Goal: Task Accomplishment & Management: Manage account settings

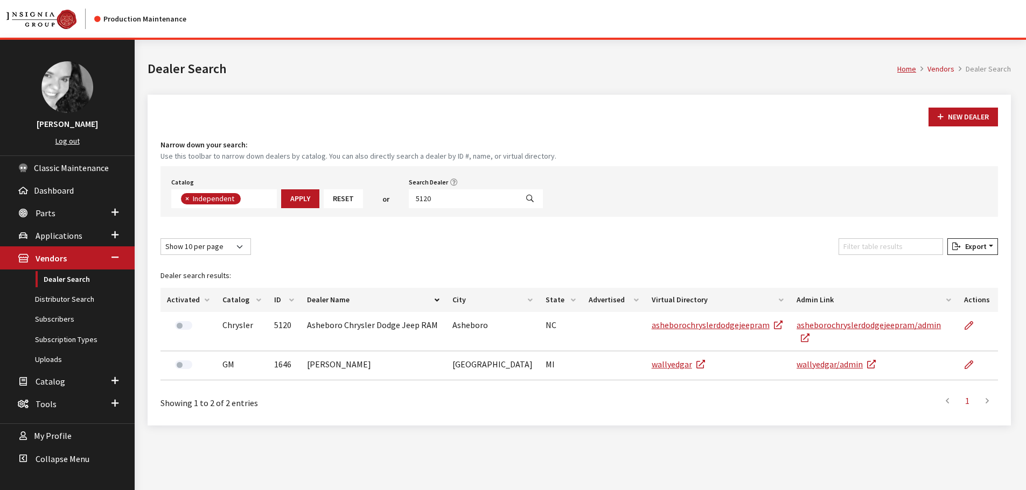
scroll to position [79, 0]
click at [436, 198] on input "5120" at bounding box center [463, 198] width 109 height 19
type input "[PERSON_NAME]"
select select
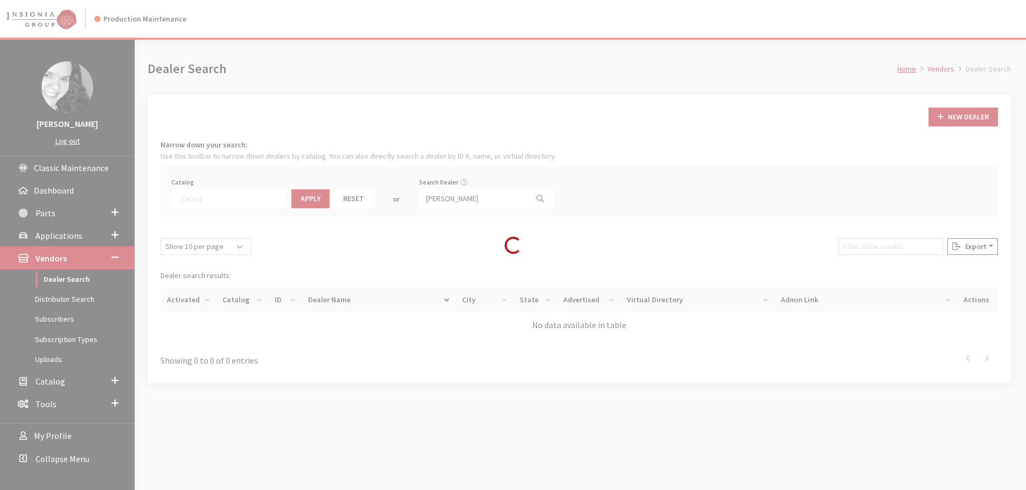
scroll to position [113, 0]
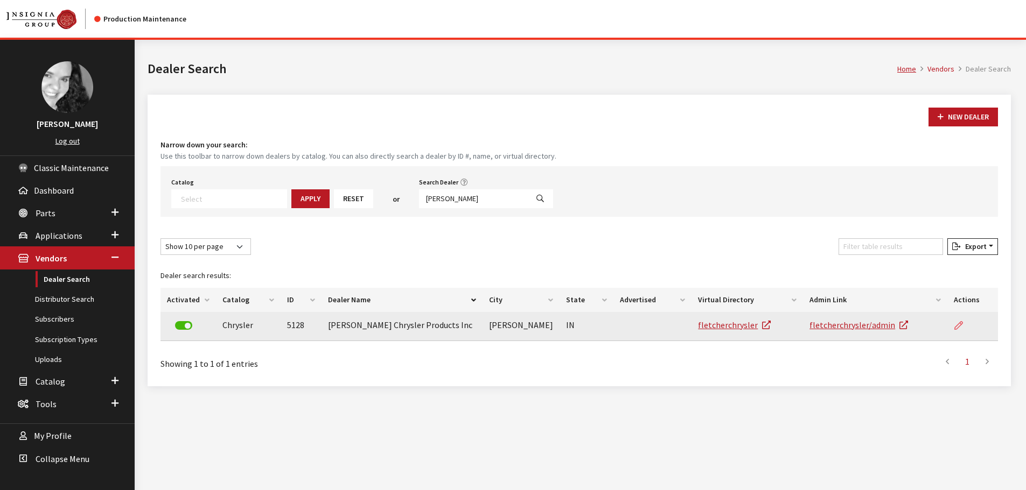
click at [957, 326] on icon at bounding box center [958, 326] width 9 height 9
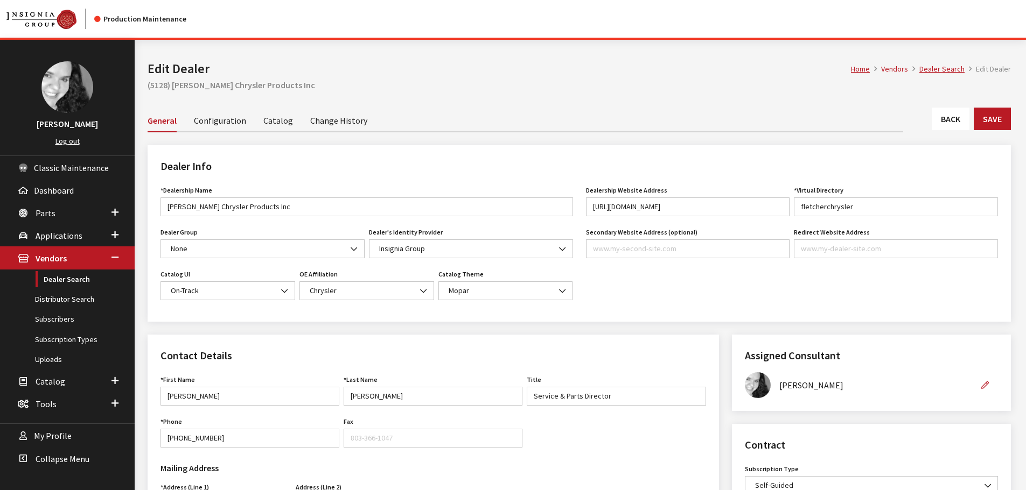
scroll to position [269, 0]
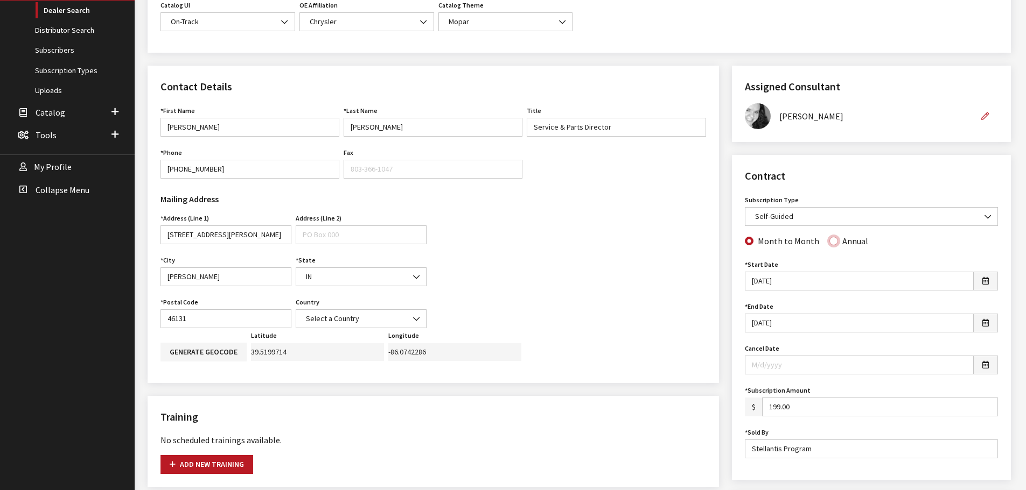
click at [829, 243] on input "Annual" at bounding box center [833, 241] width 9 height 9
radio input "true"
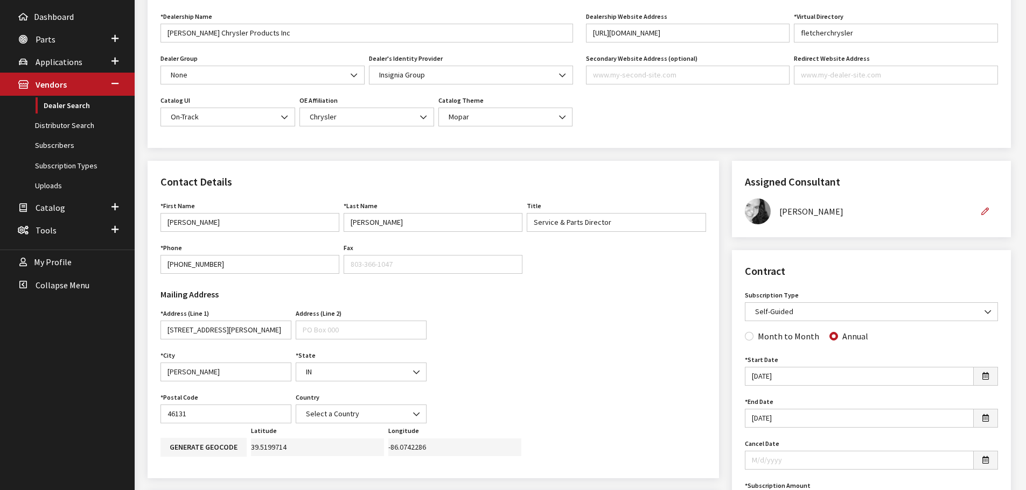
scroll to position [0, 0]
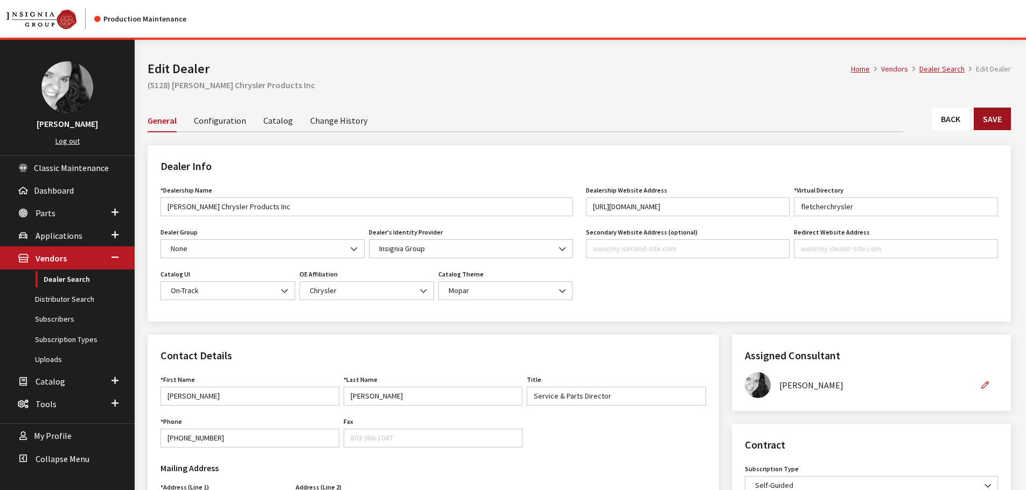
click at [995, 119] on button "Save" at bounding box center [991, 119] width 37 height 23
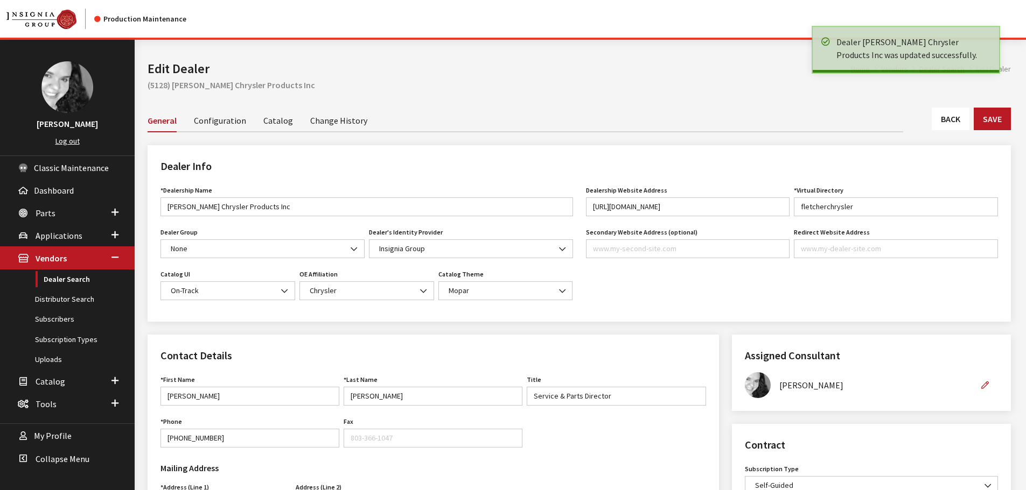
drag, startPoint x: 0, startPoint y: 0, endPoint x: 957, endPoint y: 120, distance: 964.1
click at [957, 120] on link "Back" at bounding box center [950, 119] width 38 height 23
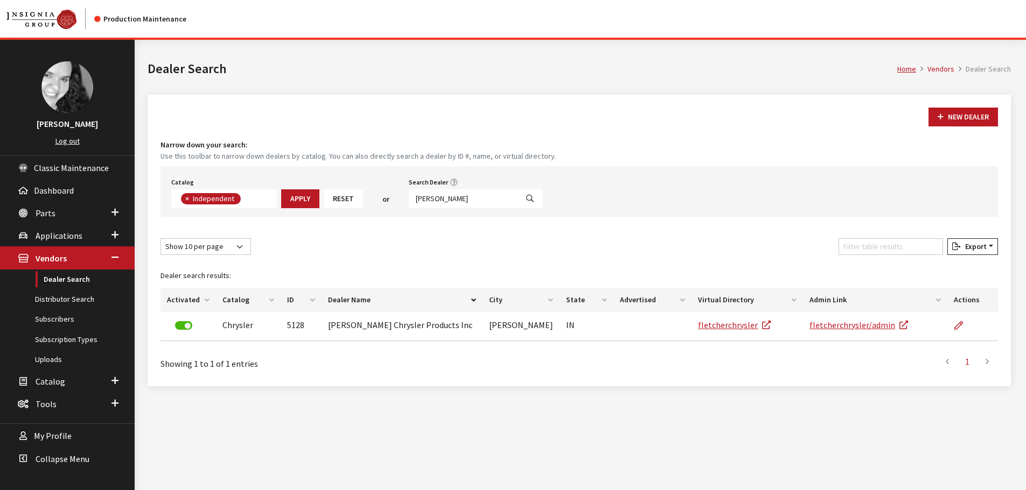
scroll to position [79, 0]
click at [432, 199] on input "[PERSON_NAME]" at bounding box center [463, 198] width 109 height 19
type input "5110"
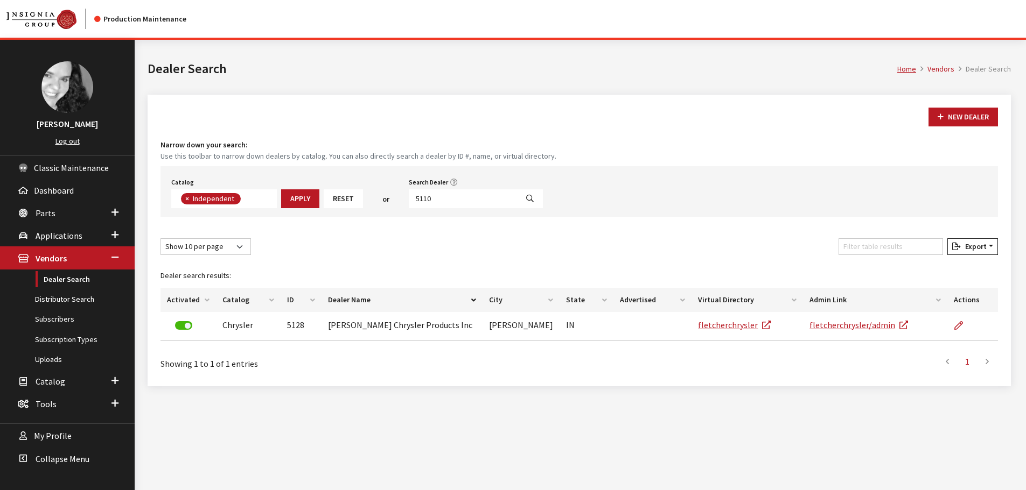
select select
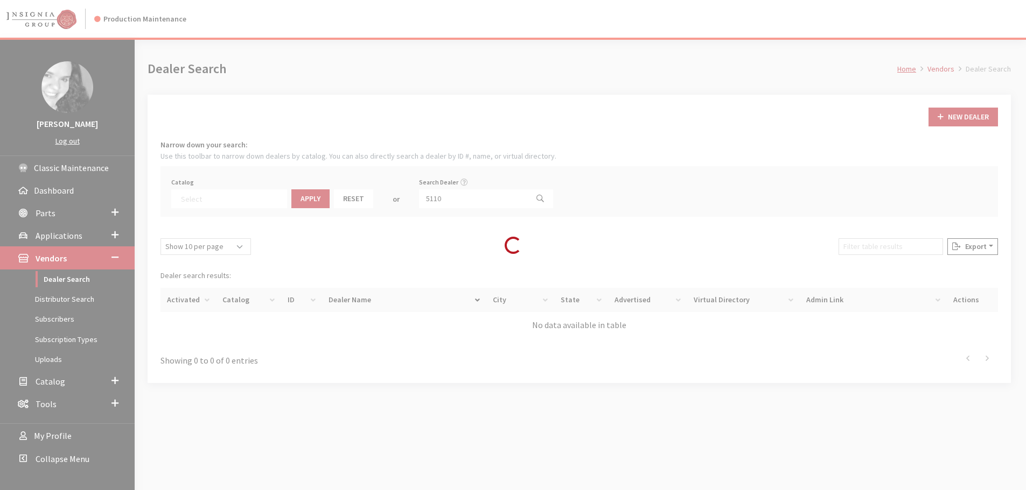
scroll to position [113, 0]
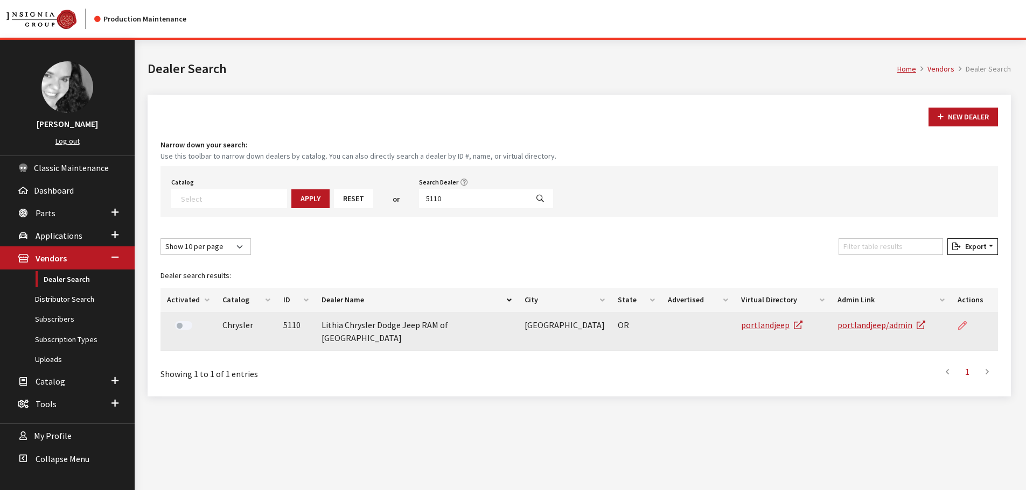
click at [963, 324] on icon at bounding box center [962, 326] width 9 height 9
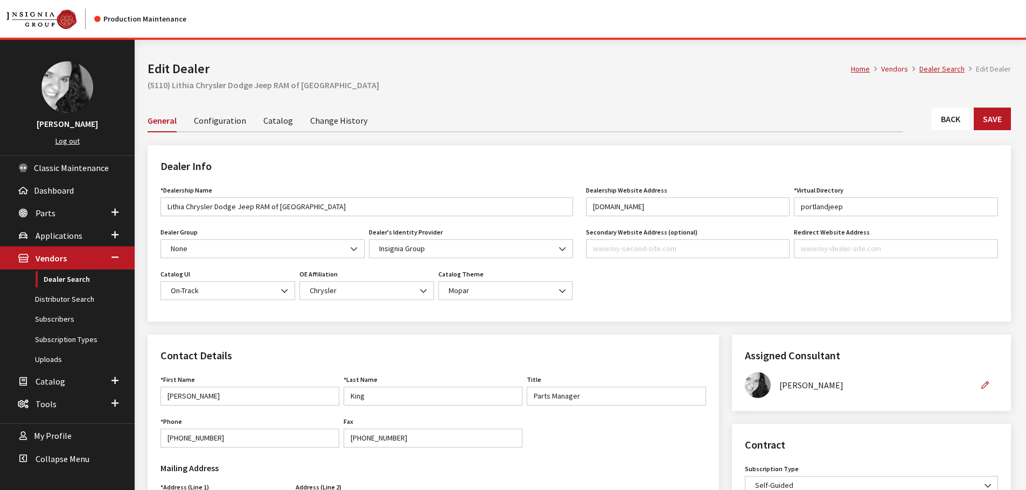
scroll to position [269, 0]
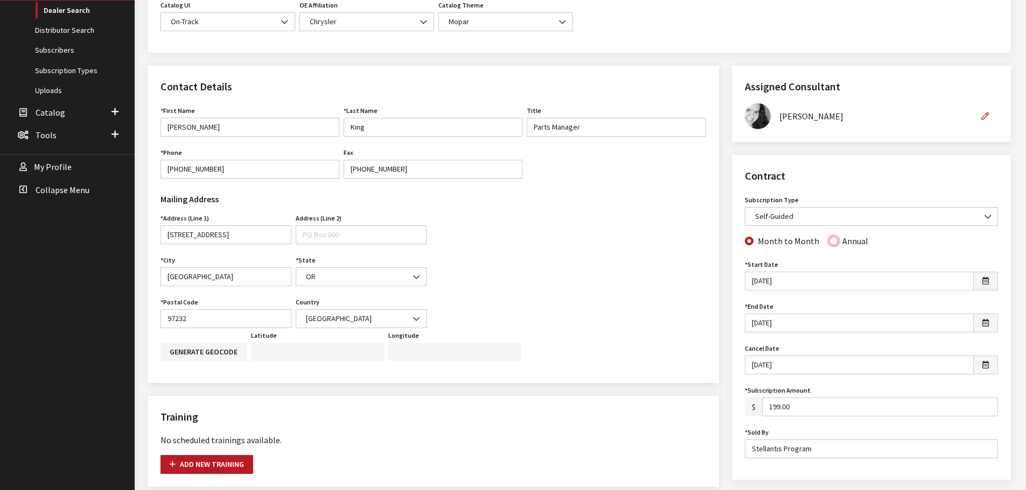
click at [831, 244] on input "Annual" at bounding box center [833, 241] width 9 height 9
radio input "true"
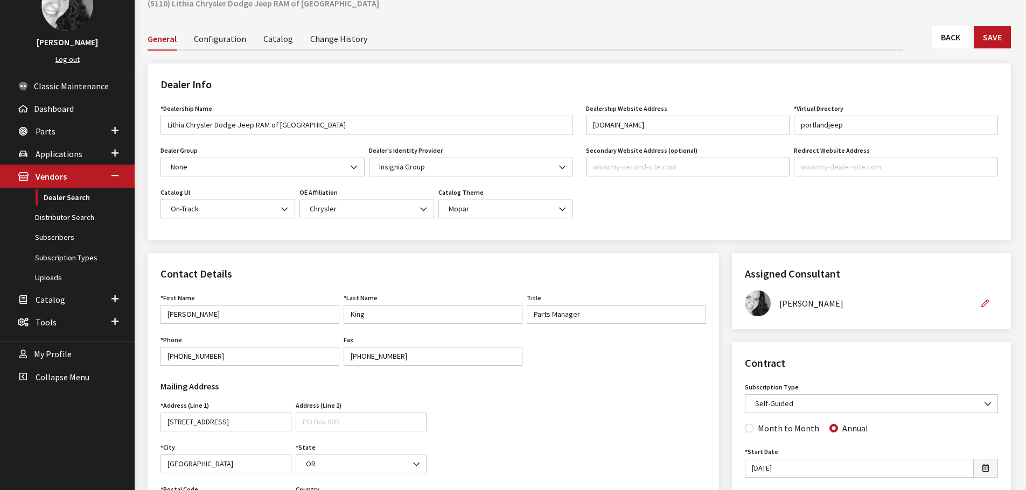
scroll to position [0, 0]
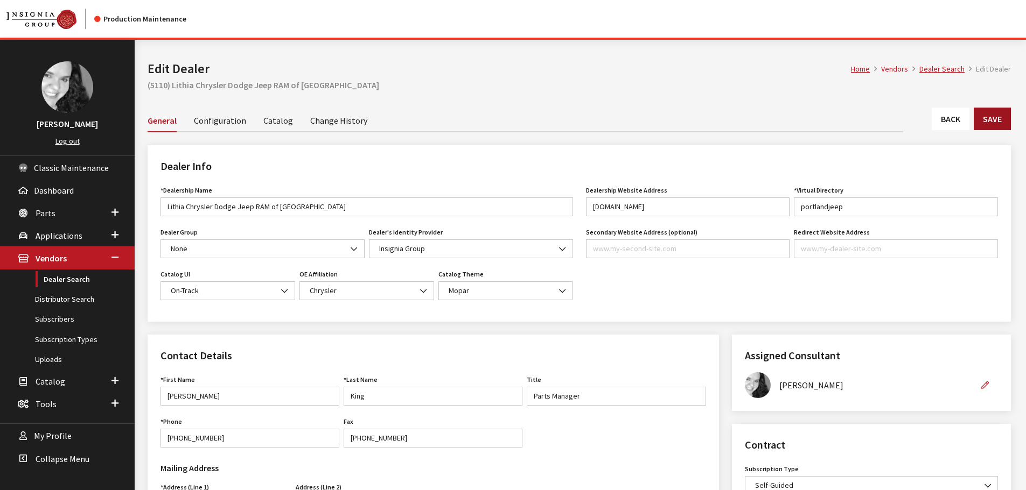
click at [985, 117] on button "Save" at bounding box center [991, 119] width 37 height 23
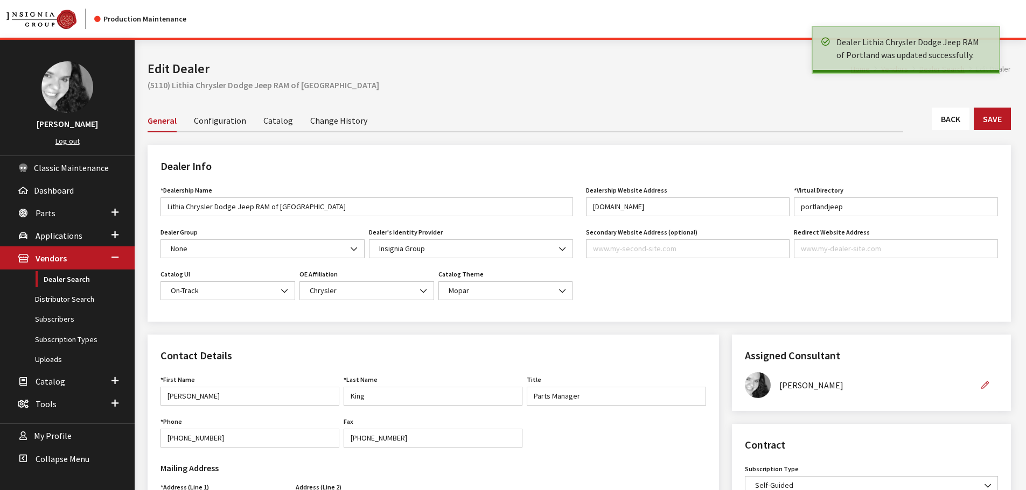
click at [957, 123] on link "Back" at bounding box center [950, 119] width 38 height 23
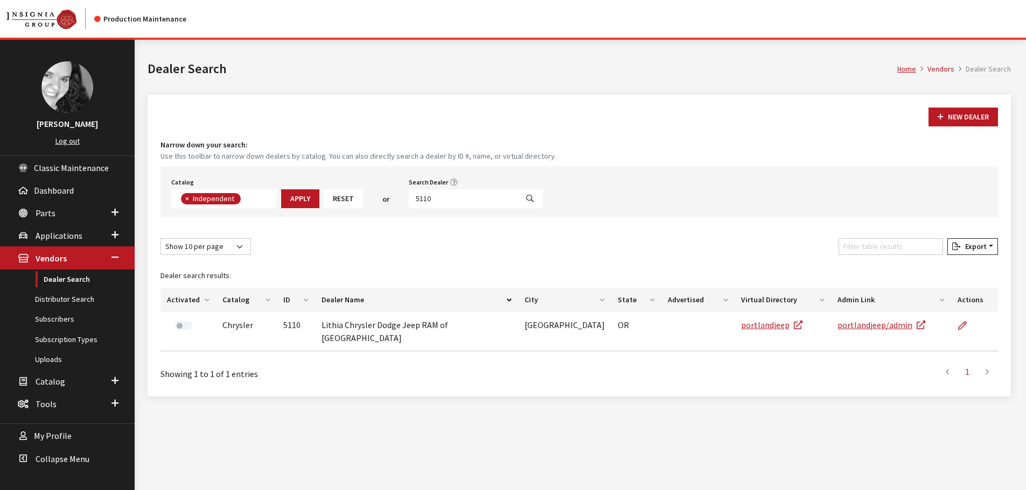
scroll to position [79, 0]
click at [440, 197] on input "5110" at bounding box center [463, 198] width 109 height 19
type input "hunter do"
select select
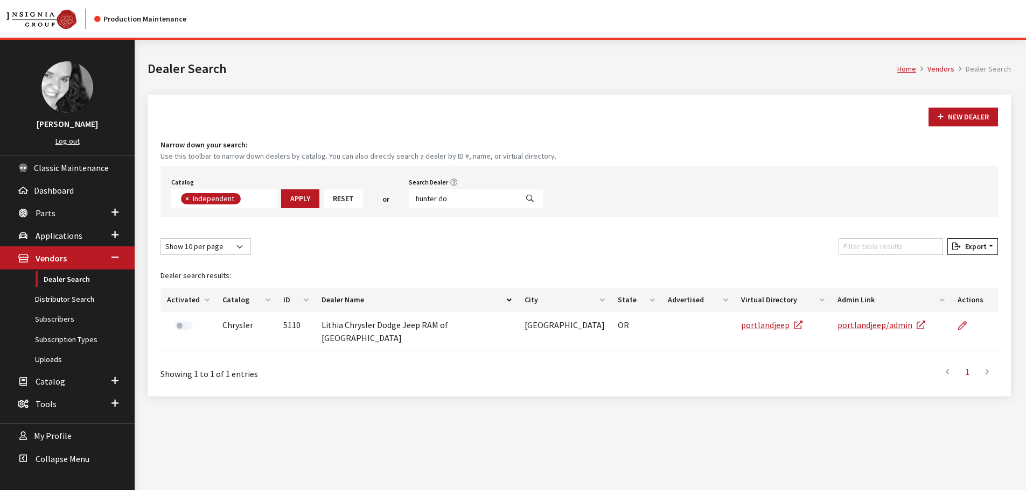
scroll to position [113, 0]
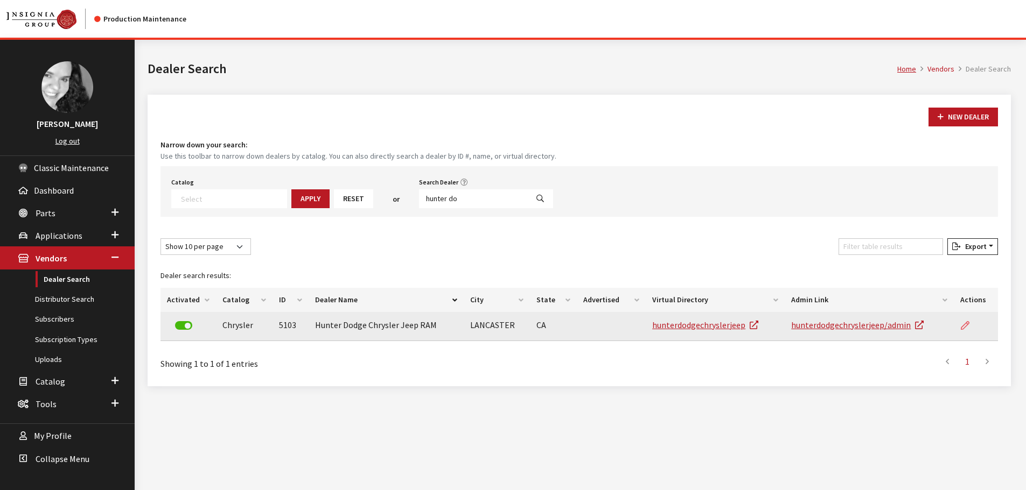
click at [971, 327] on link at bounding box center [969, 325] width 18 height 27
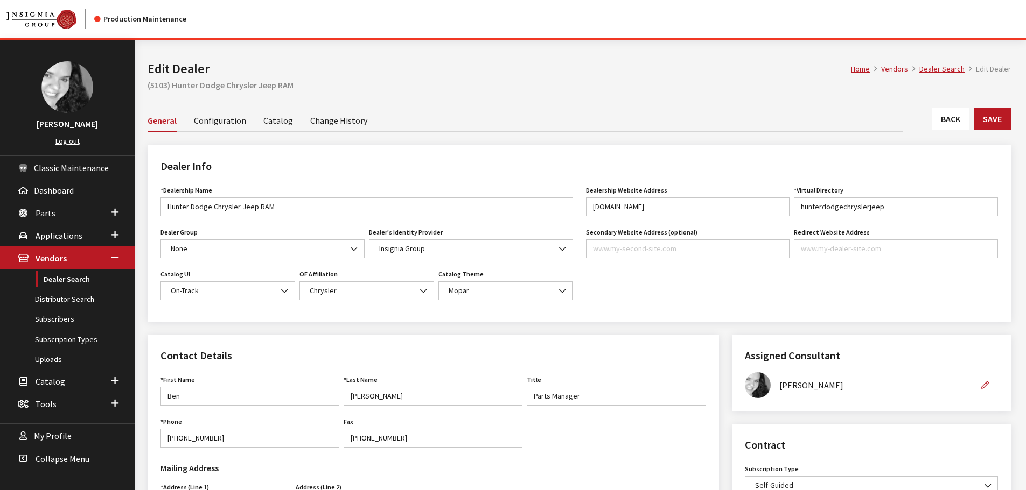
scroll to position [215, 0]
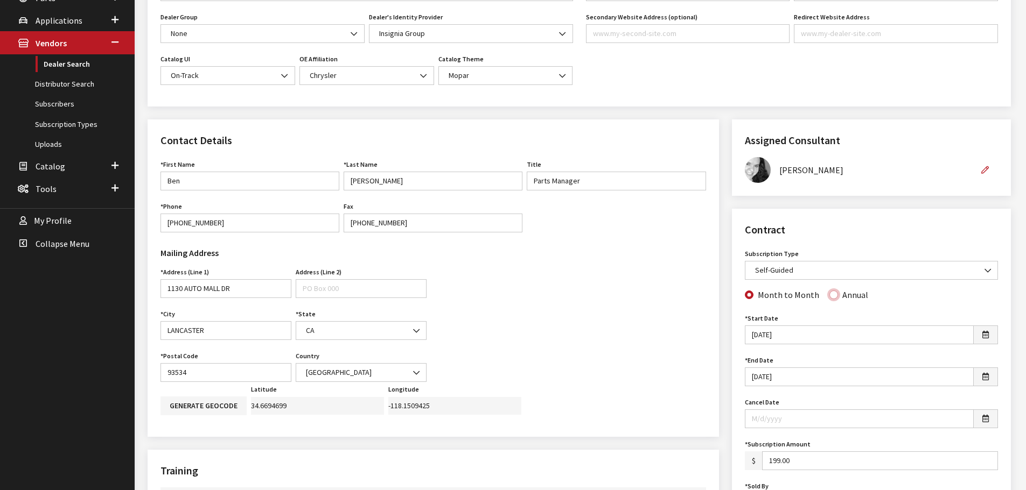
click at [831, 297] on input "Annual" at bounding box center [833, 295] width 9 height 9
radio input "true"
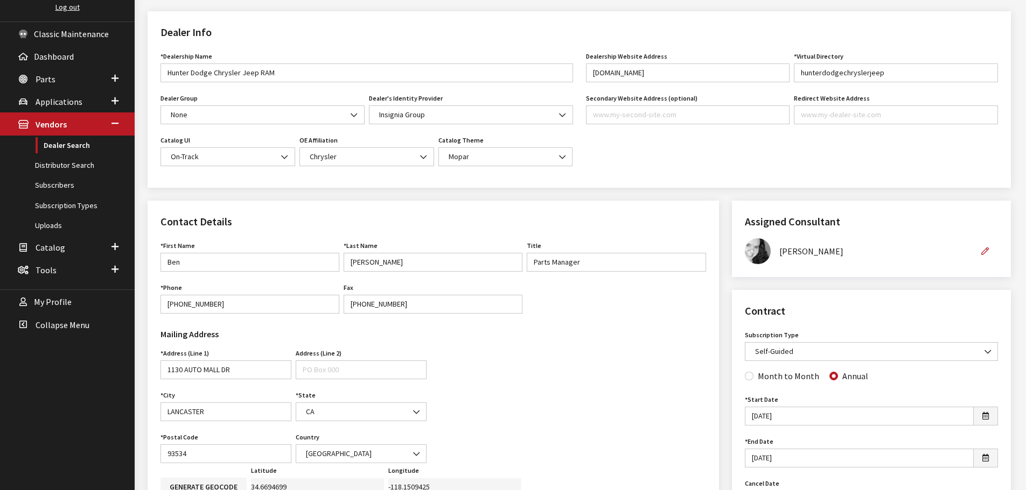
scroll to position [0, 0]
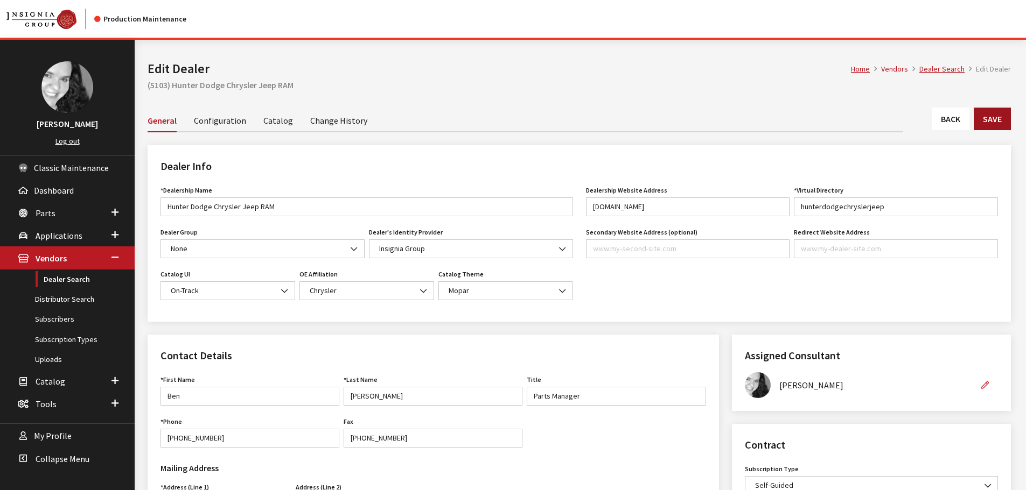
click at [996, 117] on button "Save" at bounding box center [991, 119] width 37 height 23
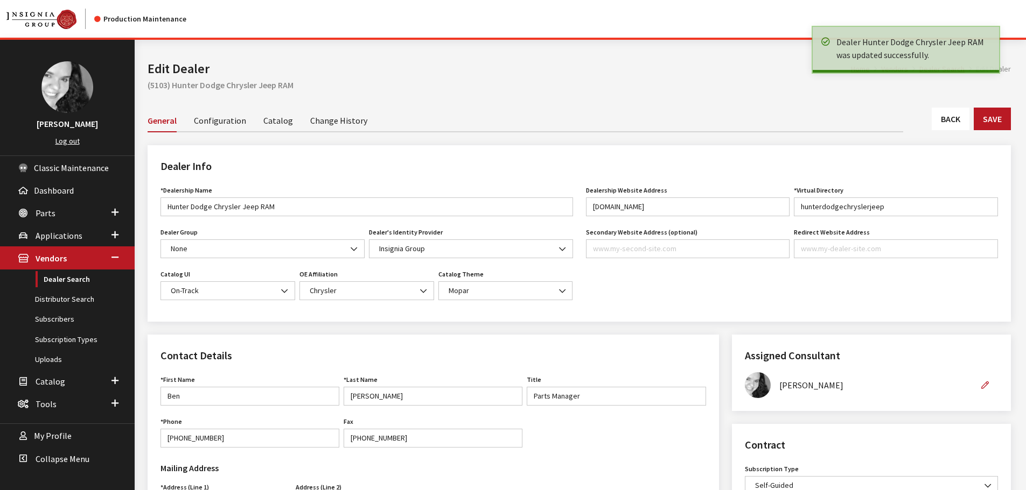
drag, startPoint x: 0, startPoint y: 0, endPoint x: 954, endPoint y: 121, distance: 962.1
click at [954, 121] on link "Back" at bounding box center [950, 119] width 38 height 23
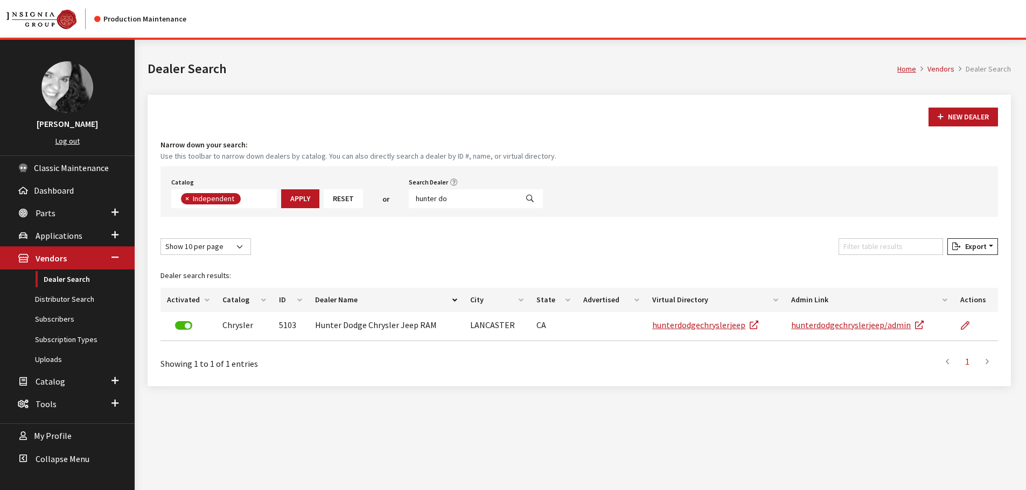
scroll to position [79, 0]
click at [452, 201] on input "hunter do" at bounding box center [463, 198] width 109 height 19
type input "hunter dick's"
select select
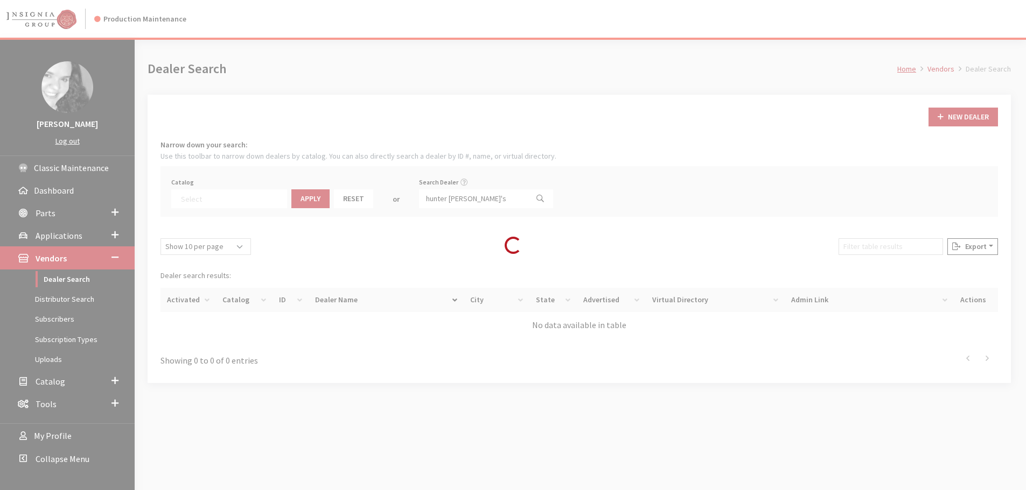
scroll to position [113, 0]
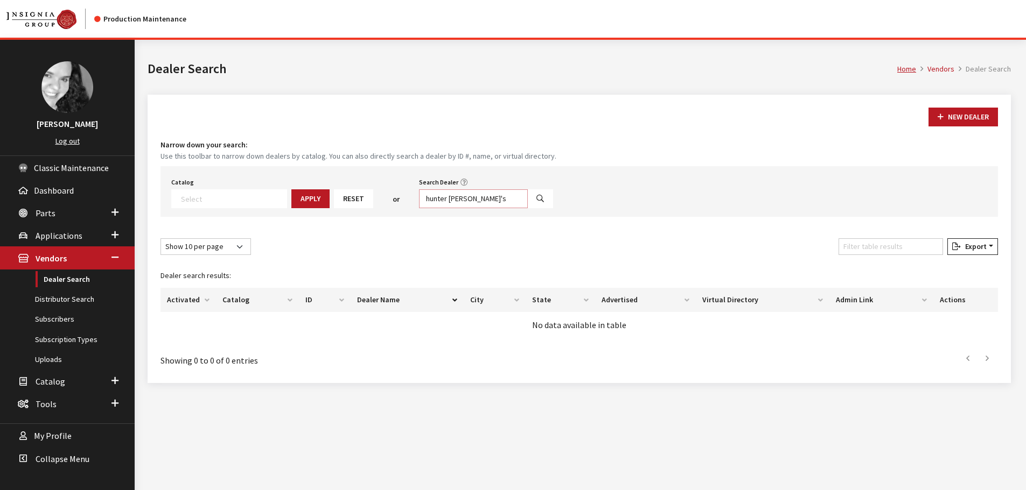
click at [452, 201] on input "hunter dick's" at bounding box center [473, 198] width 109 height 19
type input "dick's"
select select
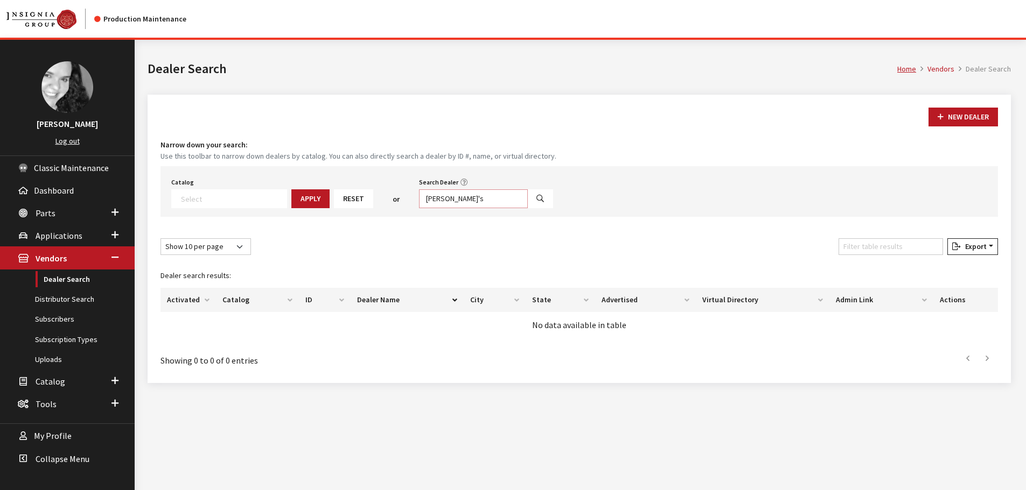
click at [434, 200] on input "dick's" at bounding box center [473, 198] width 109 height 19
type input "dick"
select select
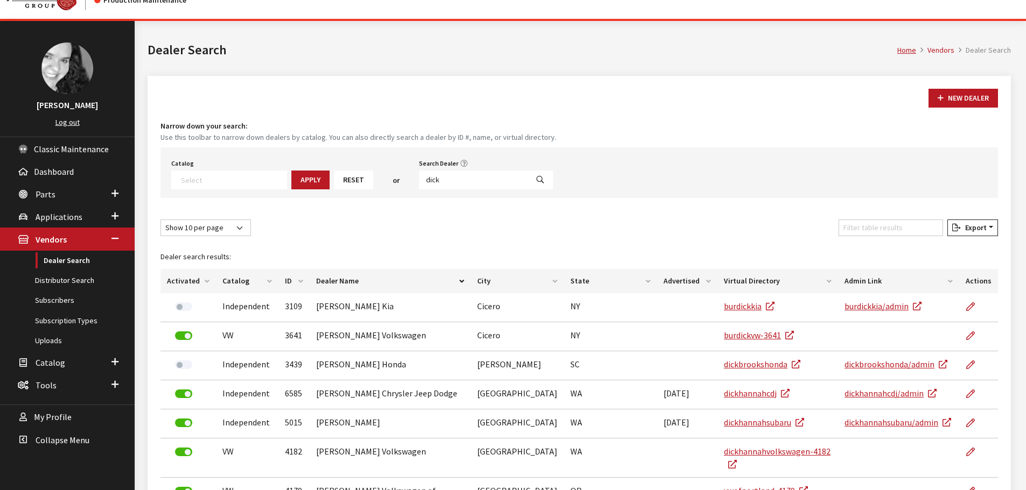
scroll to position [0, 0]
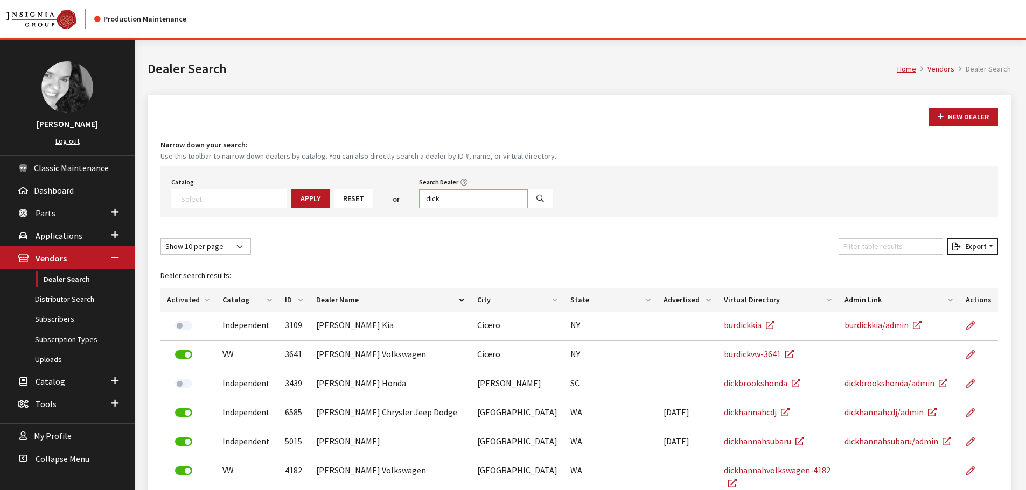
click at [436, 203] on input "dick" at bounding box center [473, 198] width 109 height 19
type input "healey"
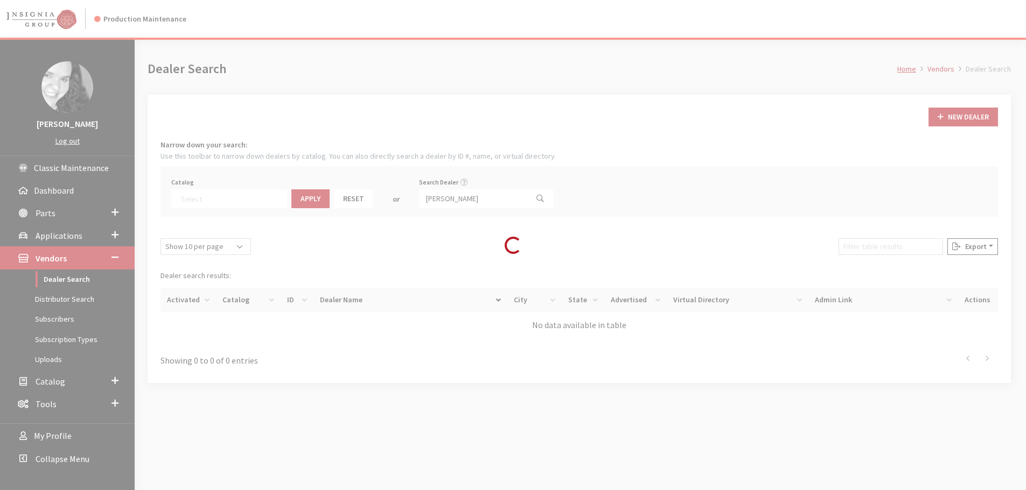
select select
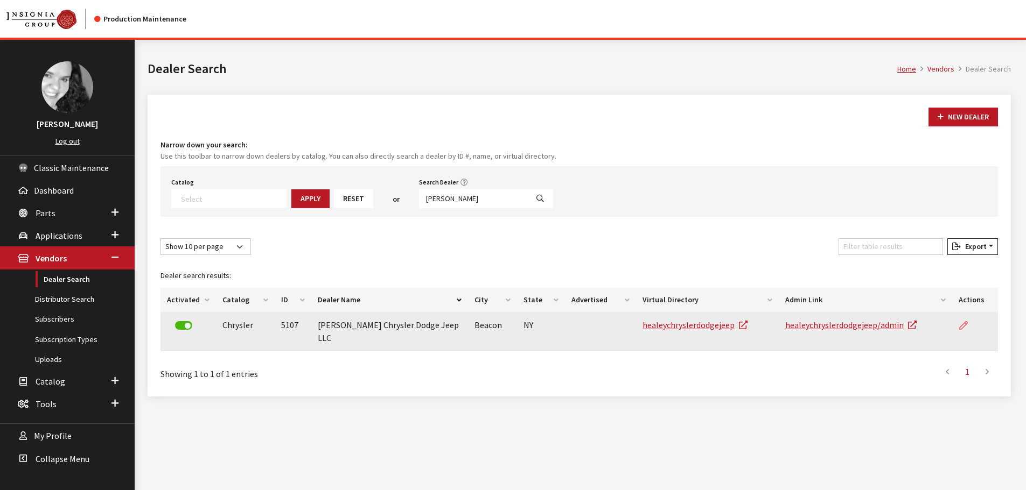
click at [967, 327] on icon at bounding box center [963, 326] width 9 height 9
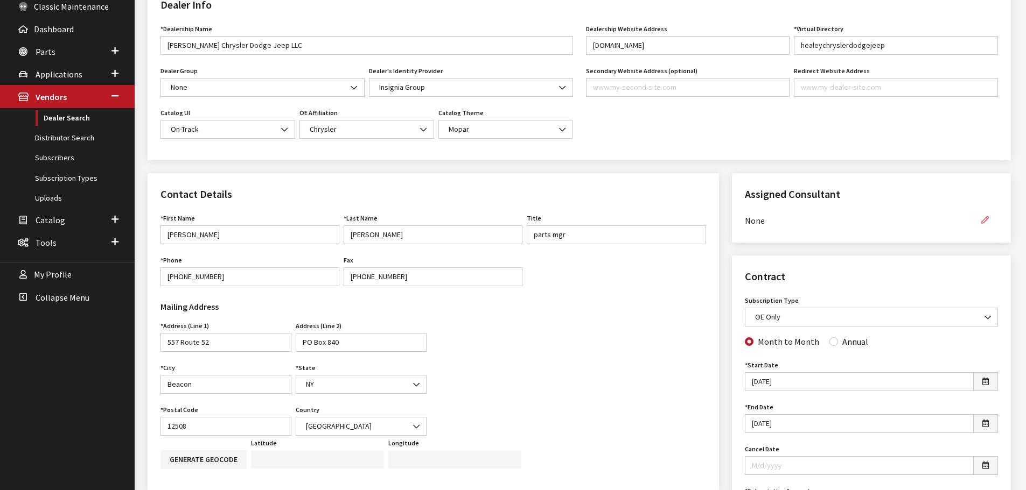
scroll to position [161, 0]
click at [987, 222] on icon "button" at bounding box center [985, 221] width 8 height 8
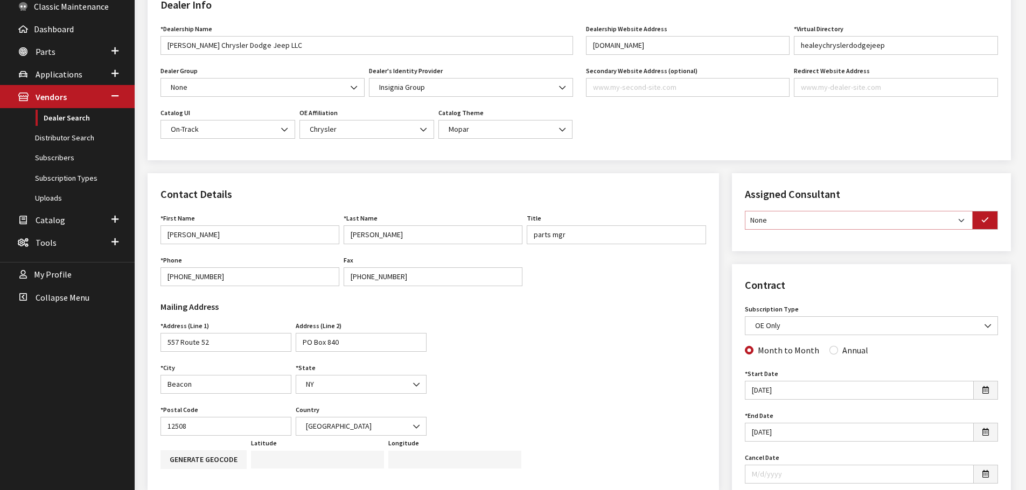
click at [963, 221] on select "None [PERSON_NAME] [PERSON_NAME] [PERSON_NAME] [PERSON_NAME] [PERSON_NAME]" at bounding box center [859, 220] width 228 height 19
select select "30"
click at [745, 211] on select "None Brian Gulbrandson Dave West Khrys Dorton Kurt Daugherty Roger Schmidt" at bounding box center [859, 220] width 228 height 19
click at [986, 219] on icon "button" at bounding box center [985, 221] width 8 height 8
click at [832, 352] on input "Annual" at bounding box center [833, 349] width 9 height 9
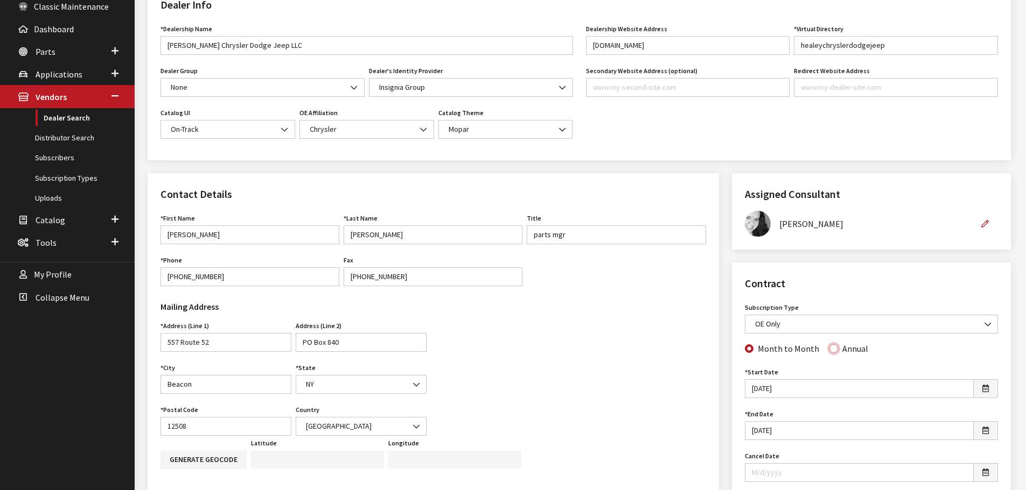
radio input "true"
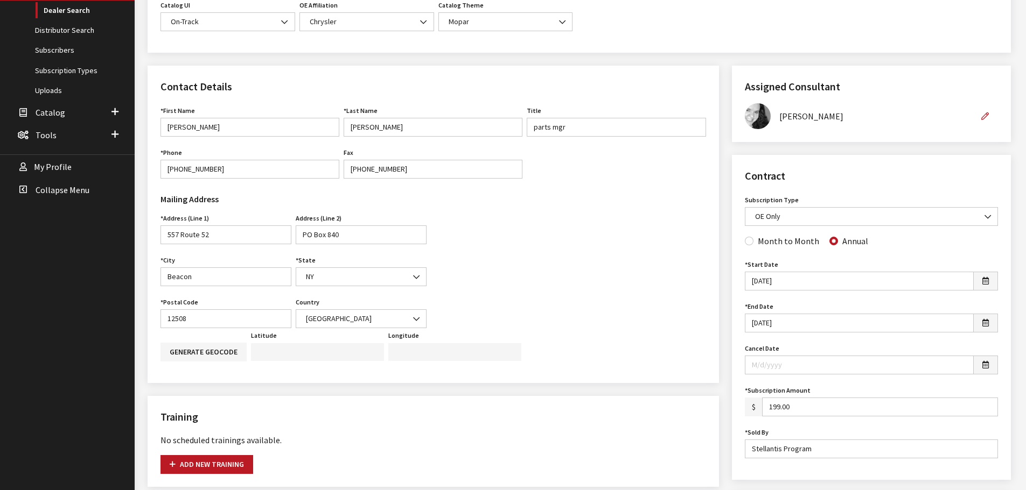
scroll to position [0, 0]
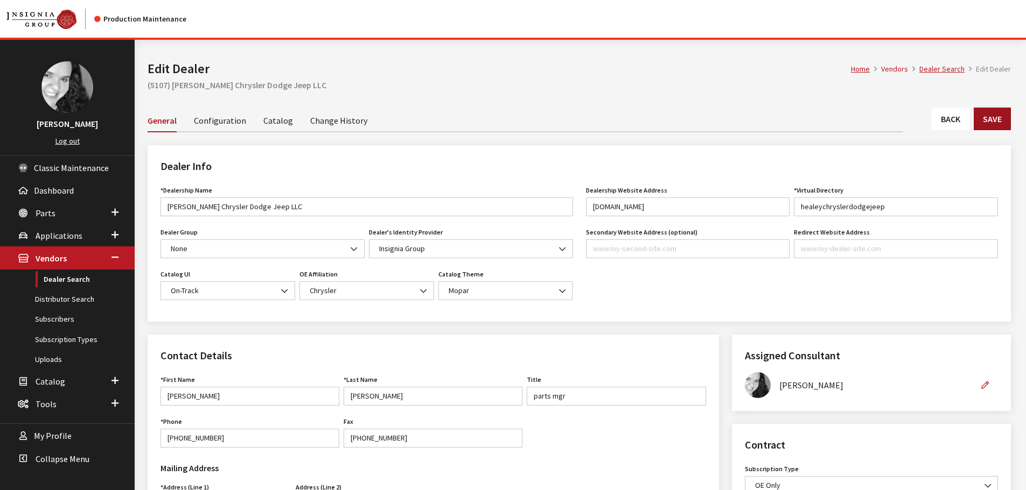
click at [995, 115] on button "Save" at bounding box center [991, 119] width 37 height 23
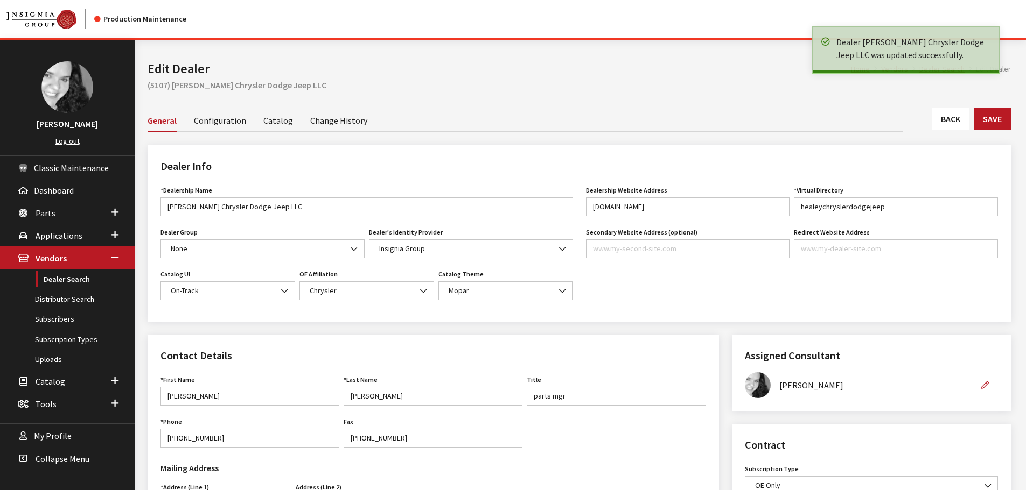
click at [945, 123] on link "Back" at bounding box center [950, 119] width 38 height 23
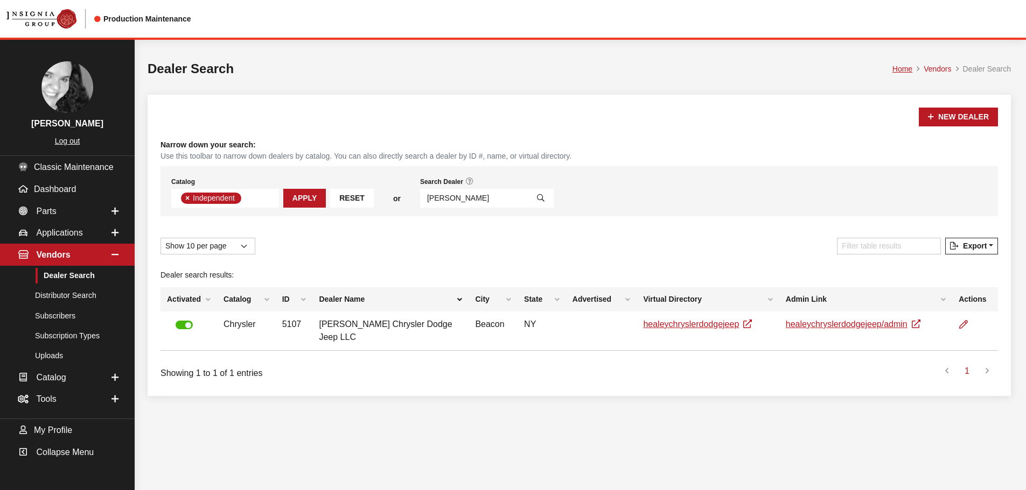
scroll to position [79, 0]
click at [432, 205] on input "healey" at bounding box center [474, 198] width 108 height 19
type input "5108"
select select
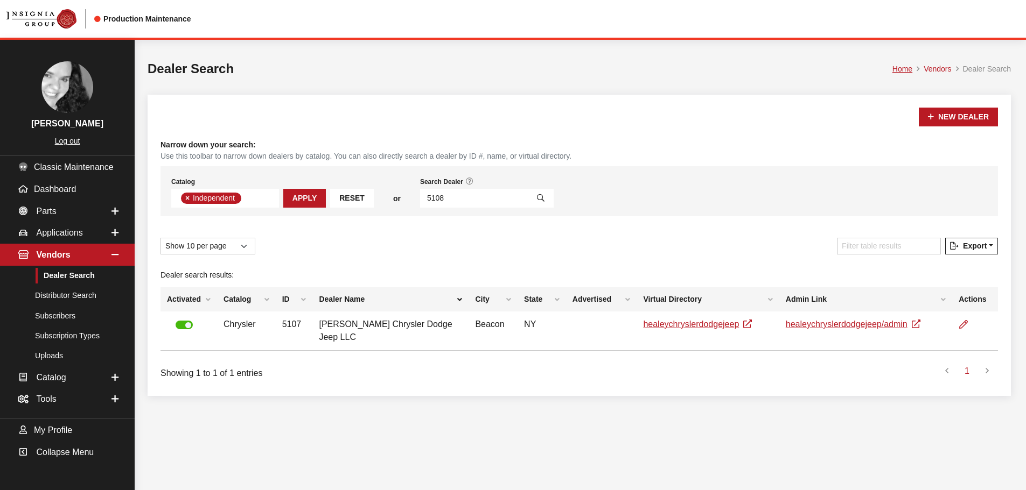
scroll to position [113, 0]
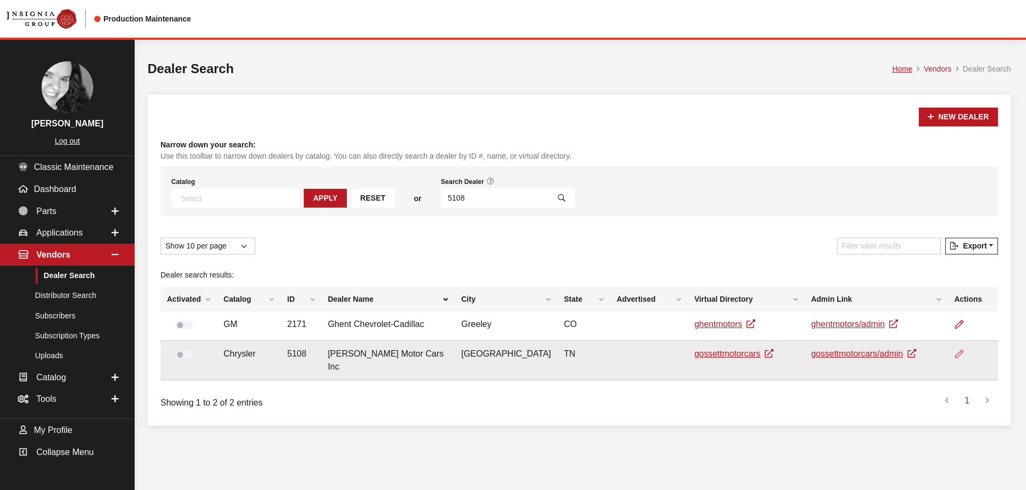
click at [954, 355] on icon at bounding box center [958, 354] width 9 height 9
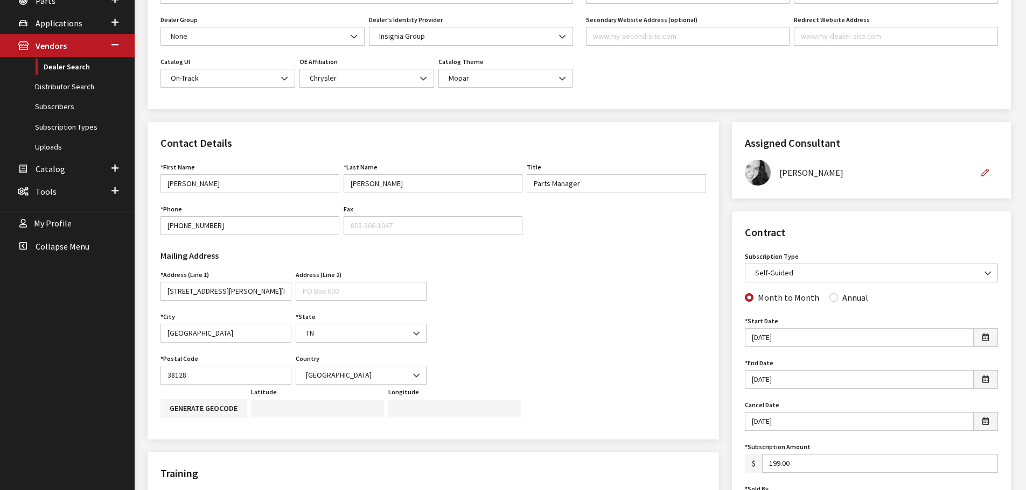
scroll to position [215, 0]
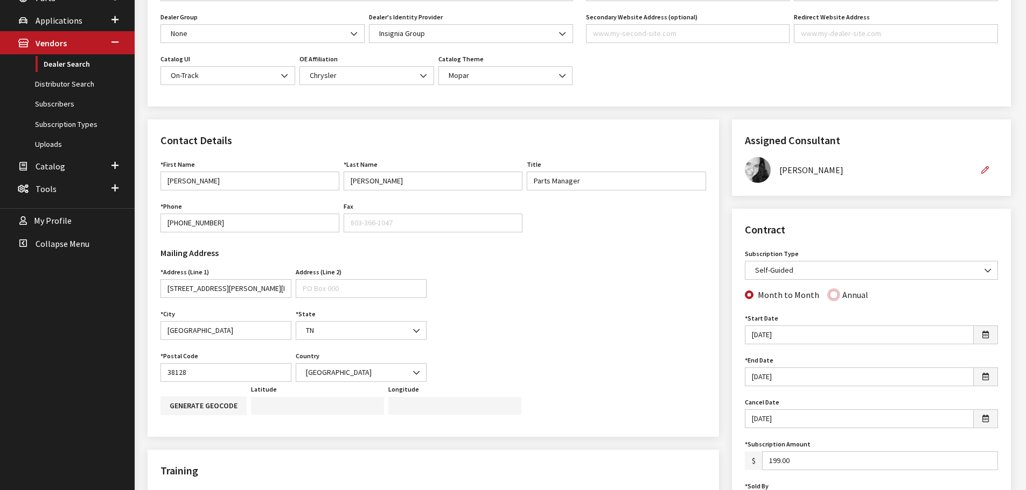
click at [829, 296] on input "Annual" at bounding box center [833, 295] width 9 height 9
radio input "true"
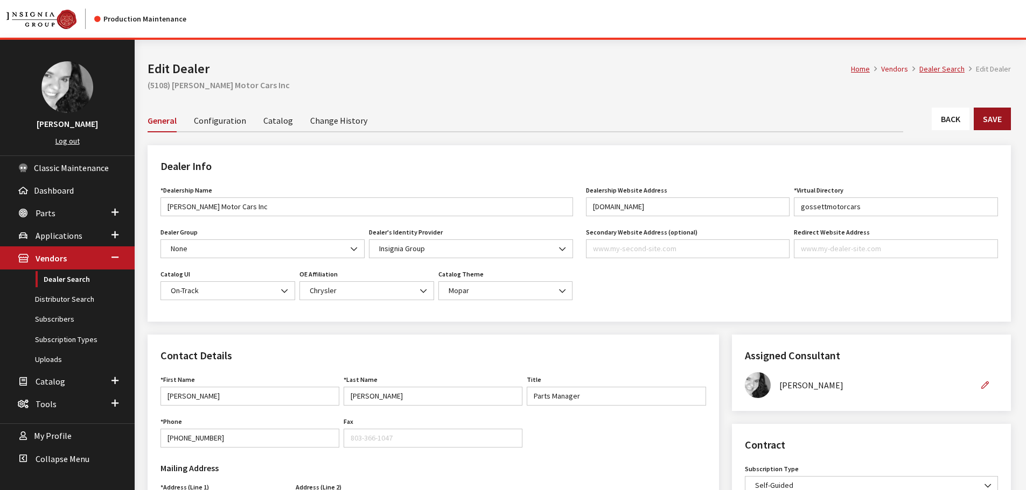
click at [993, 118] on button "Save" at bounding box center [991, 119] width 37 height 23
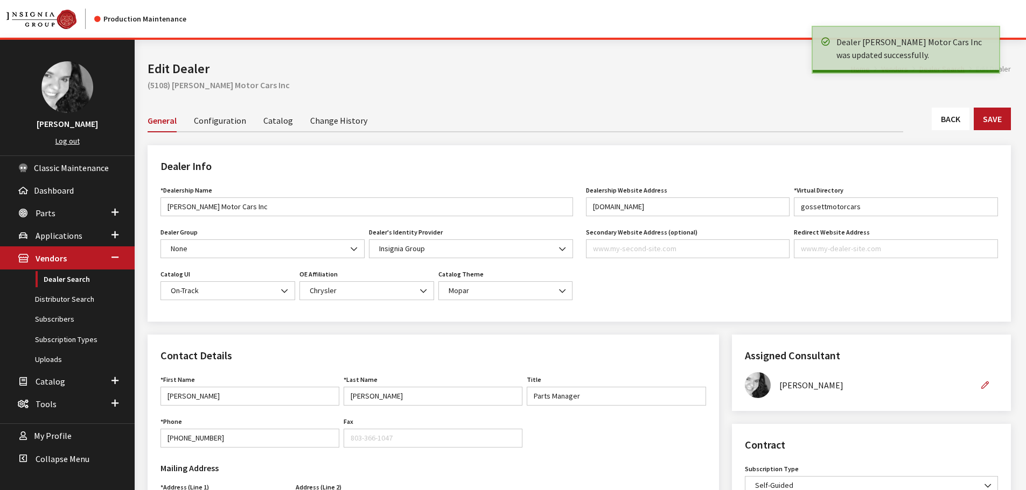
click at [943, 130] on link "Back" at bounding box center [950, 119] width 38 height 23
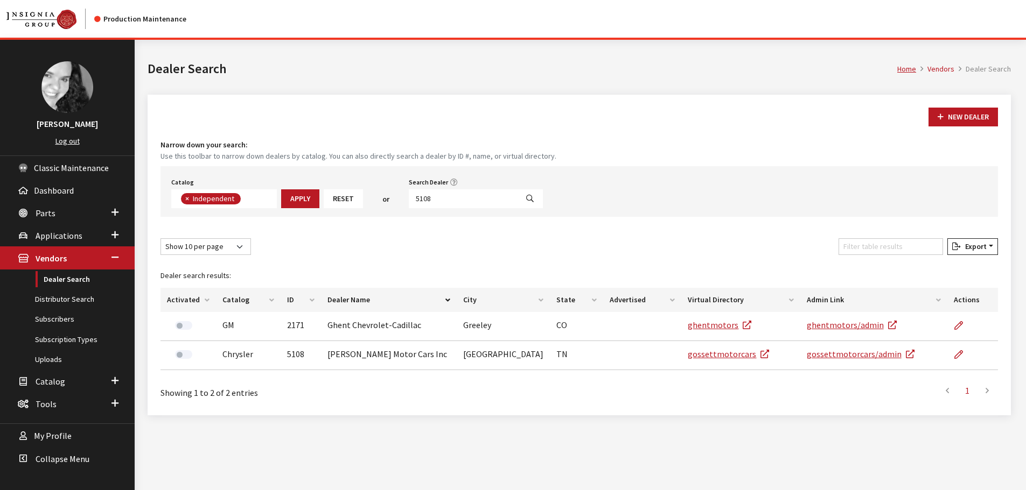
scroll to position [79, 0]
click at [429, 199] on input "5108" at bounding box center [463, 198] width 109 height 19
type input "ed voyle"
select select
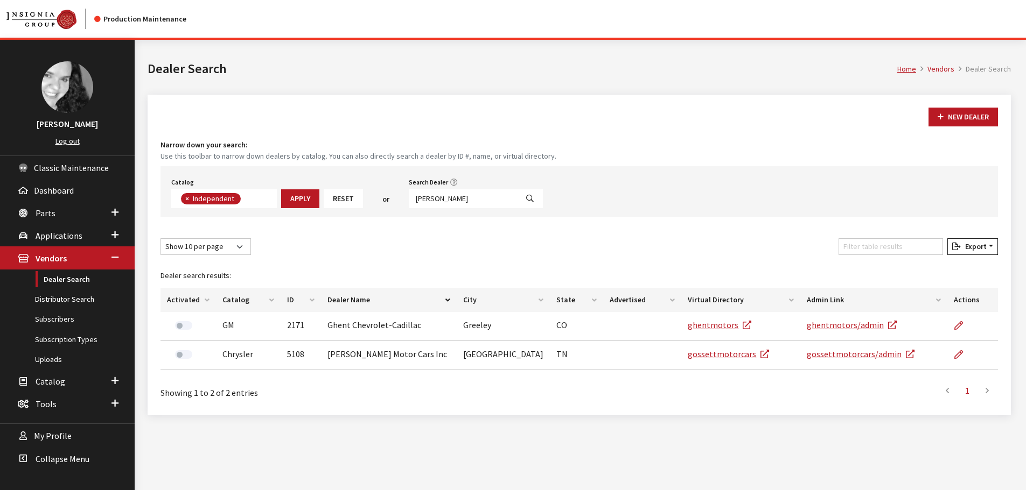
scroll to position [113, 0]
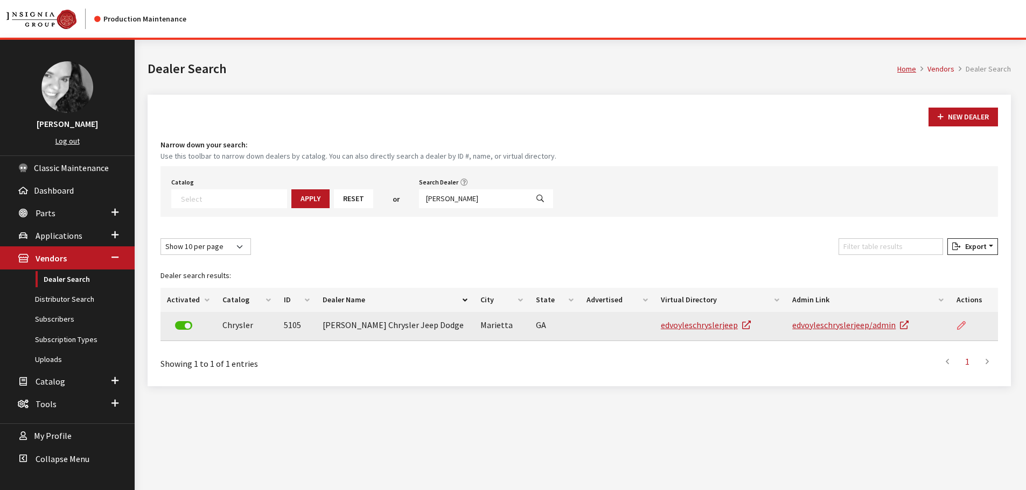
click at [963, 327] on icon at bounding box center [961, 326] width 9 height 9
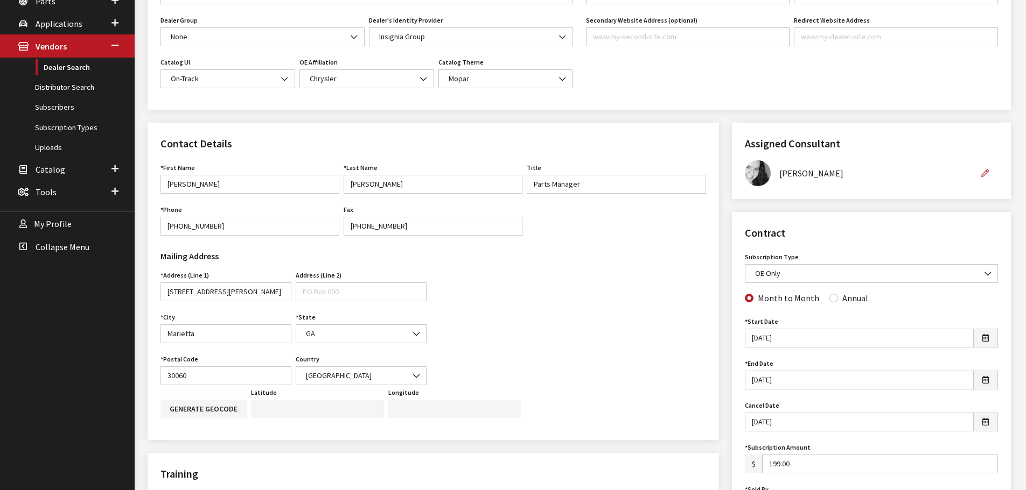
scroll to position [215, 0]
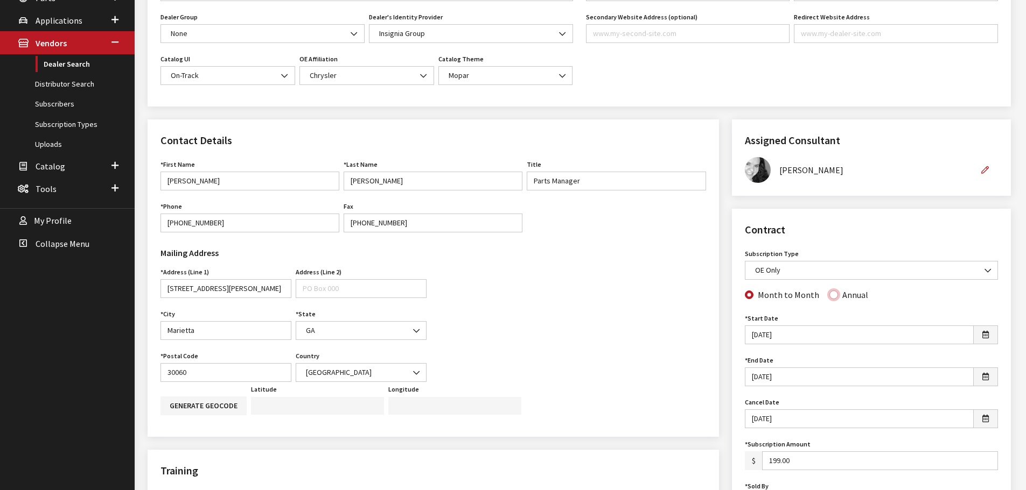
click at [830, 297] on input "Annual" at bounding box center [833, 295] width 9 height 9
radio input "true"
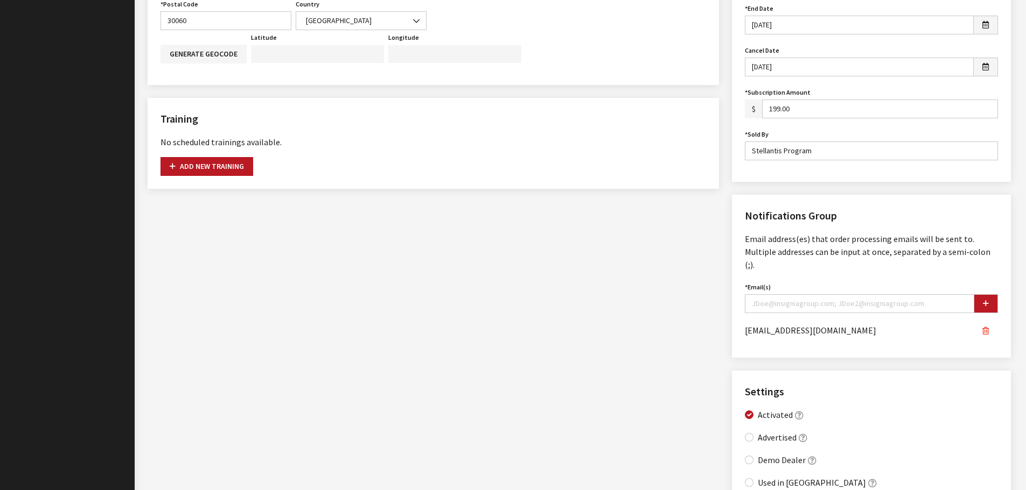
scroll to position [592, 0]
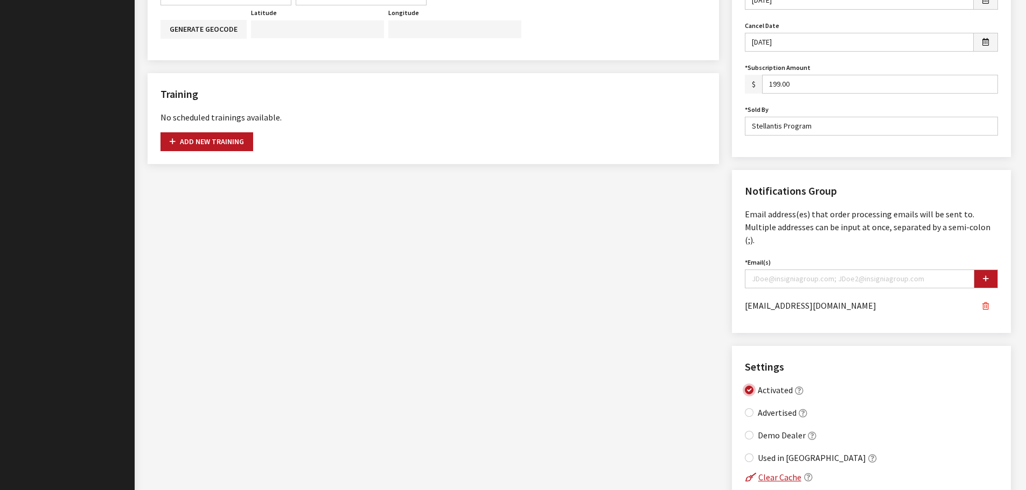
click at [751, 386] on input "Activated" at bounding box center [749, 390] width 9 height 9
checkbox input "false"
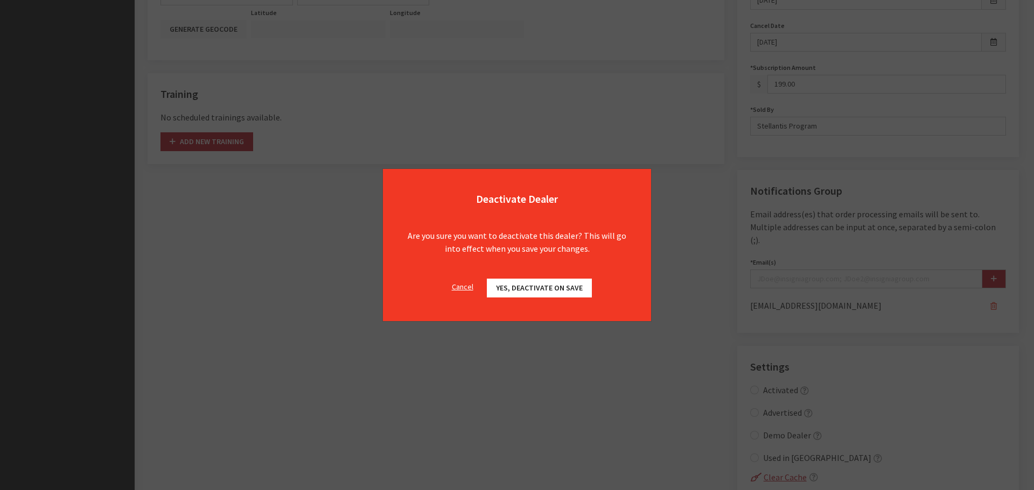
click at [549, 295] on button "Yes, deactivate on Save" at bounding box center [539, 288] width 105 height 19
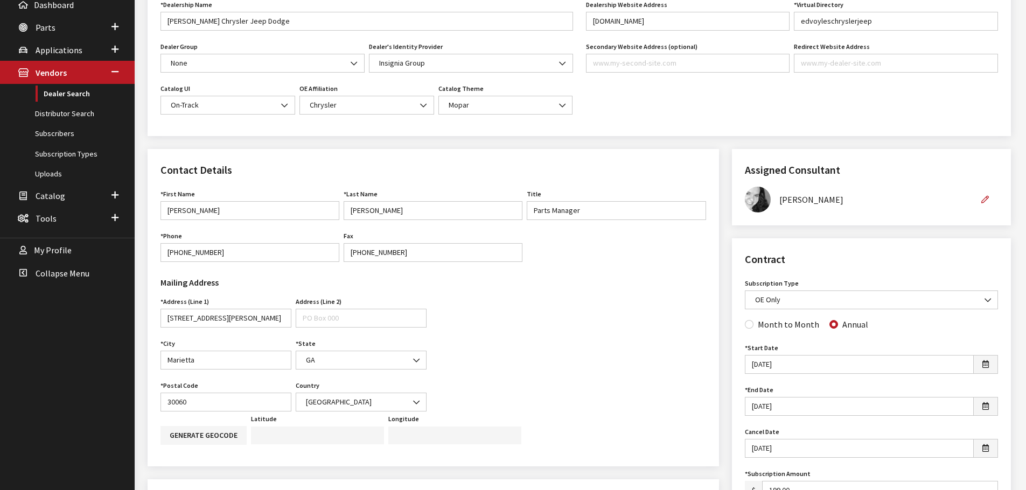
scroll to position [0, 0]
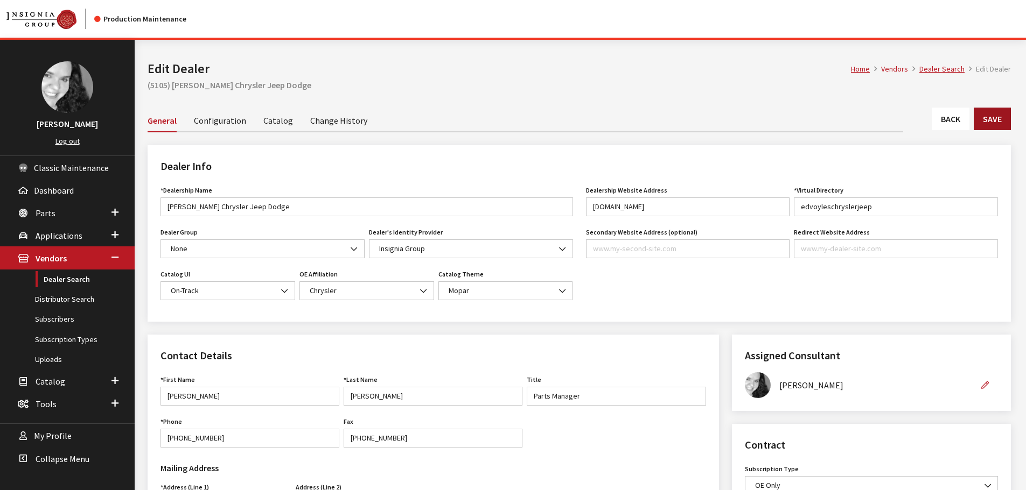
click at [984, 124] on button "Save" at bounding box center [991, 119] width 37 height 23
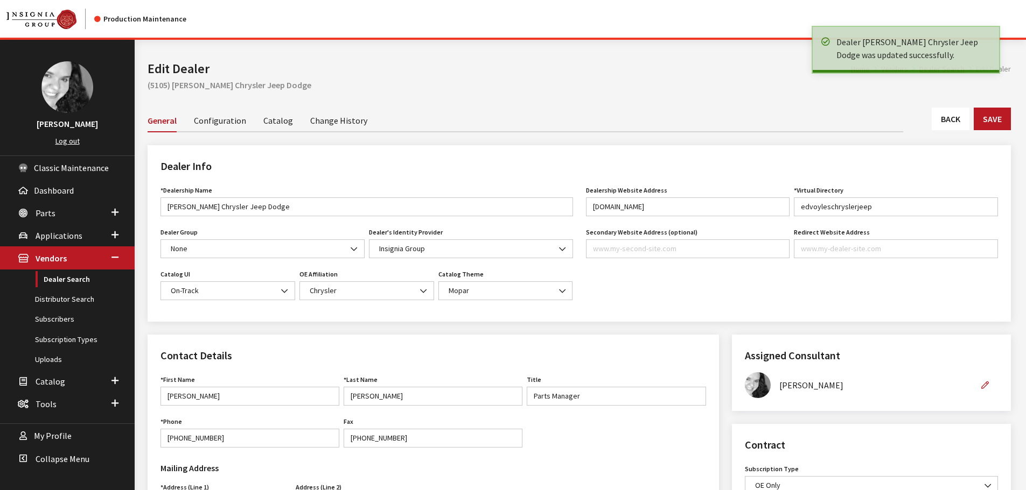
drag, startPoint x: 0, startPoint y: 0, endPoint x: 956, endPoint y: 118, distance: 962.8
click at [956, 118] on link "Back" at bounding box center [950, 119] width 38 height 23
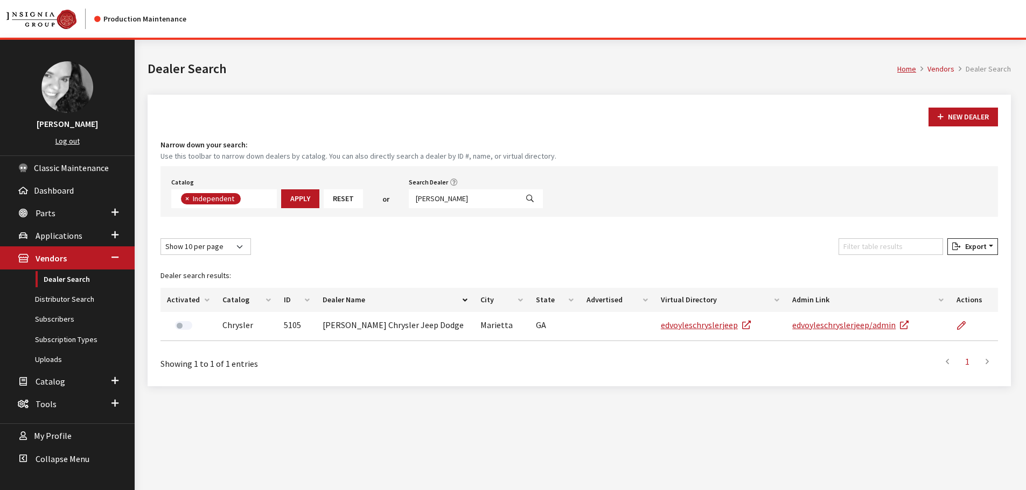
scroll to position [79, 0]
click at [448, 199] on input "[PERSON_NAME]" at bounding box center [463, 198] width 109 height 19
type input "5113"
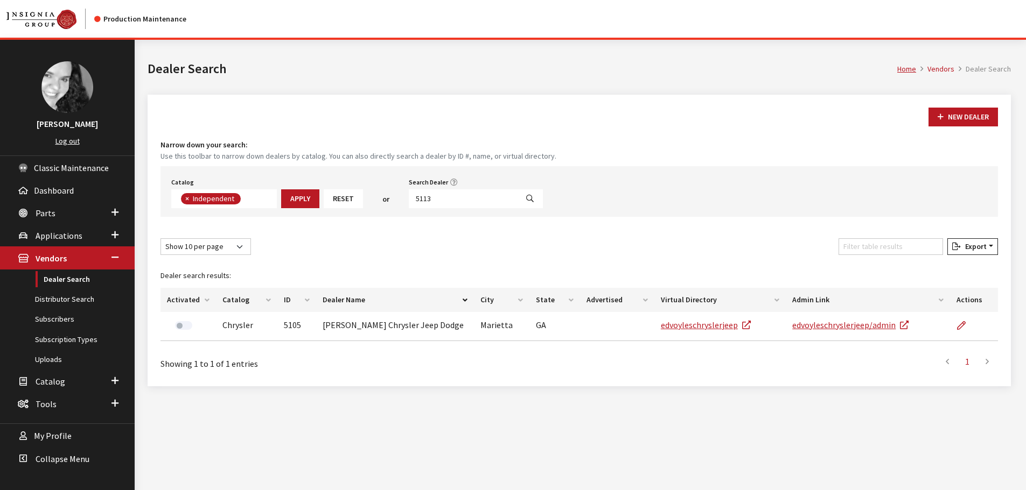
select select
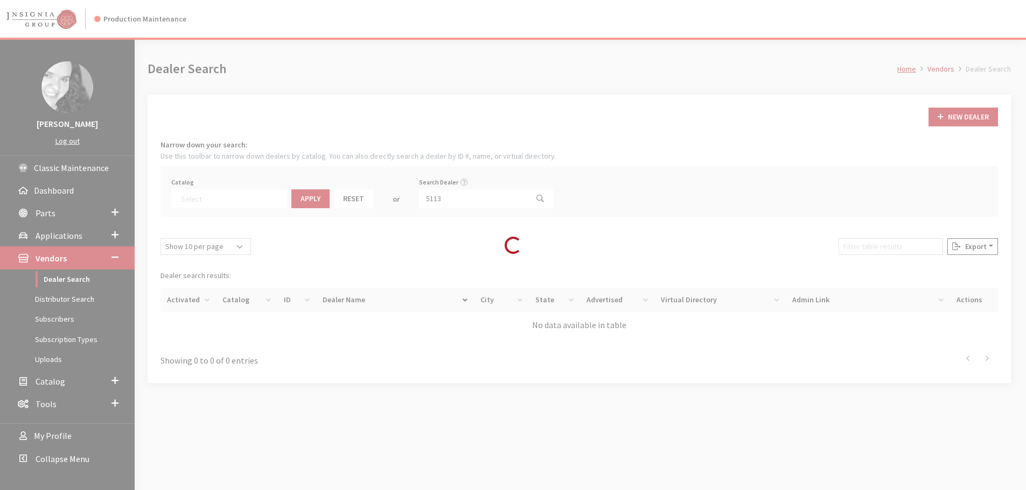
scroll to position [113, 0]
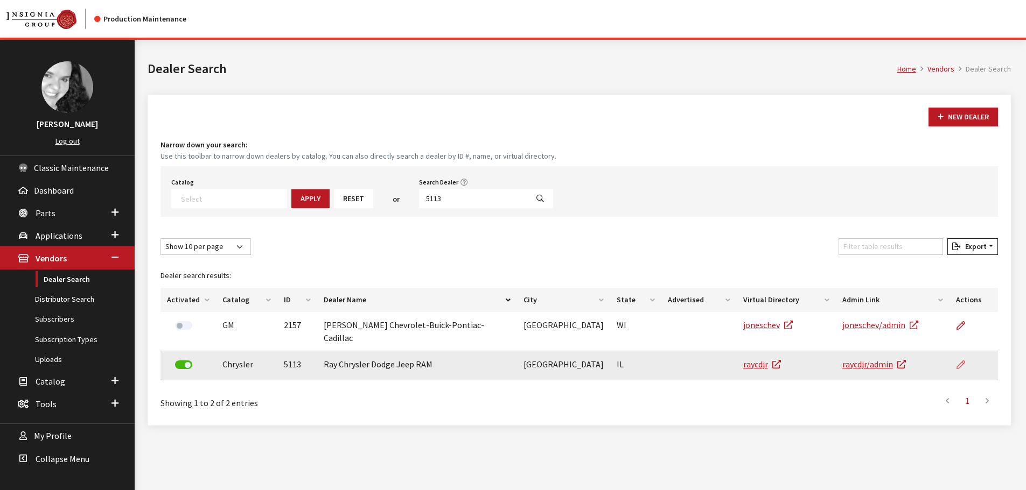
click at [960, 361] on icon at bounding box center [960, 365] width 9 height 9
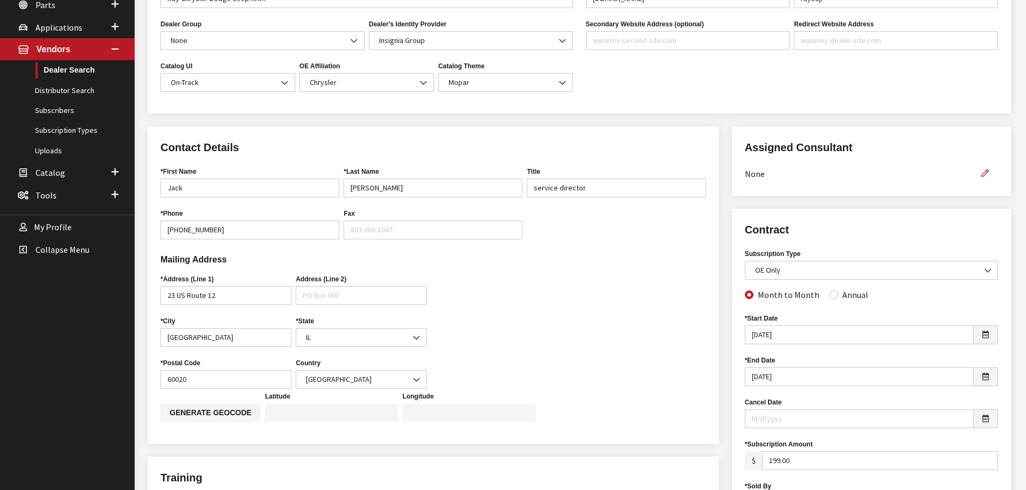
scroll to position [215, 0]
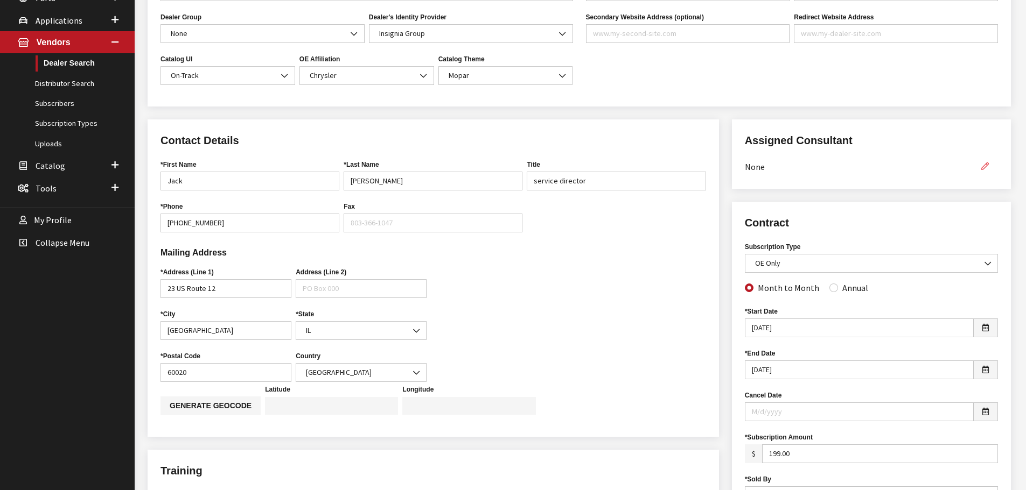
click at [987, 166] on icon "button" at bounding box center [985, 167] width 8 height 8
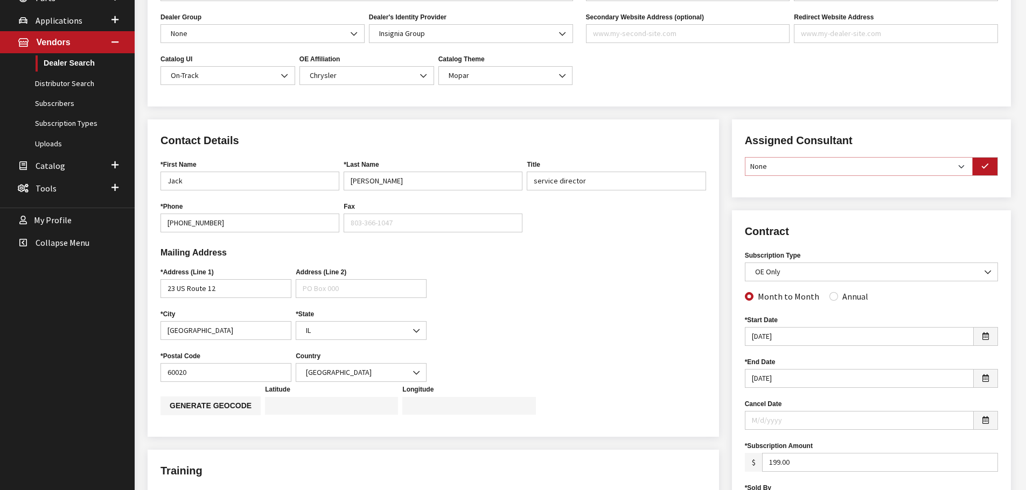
click at [958, 168] on select "None Brian Gulbrandson Dave West Khrys Dorton Kurt Daugherty Roger Schmidt" at bounding box center [859, 166] width 228 height 19
select select "30"
click at [745, 157] on select "None Brian Gulbrandson Dave West Khrys Dorton Kurt Daugherty Roger Schmidt" at bounding box center [859, 166] width 228 height 19
click at [993, 167] on button "button" at bounding box center [985, 166] width 26 height 19
click at [829, 294] on input "Annual" at bounding box center [833, 295] width 9 height 9
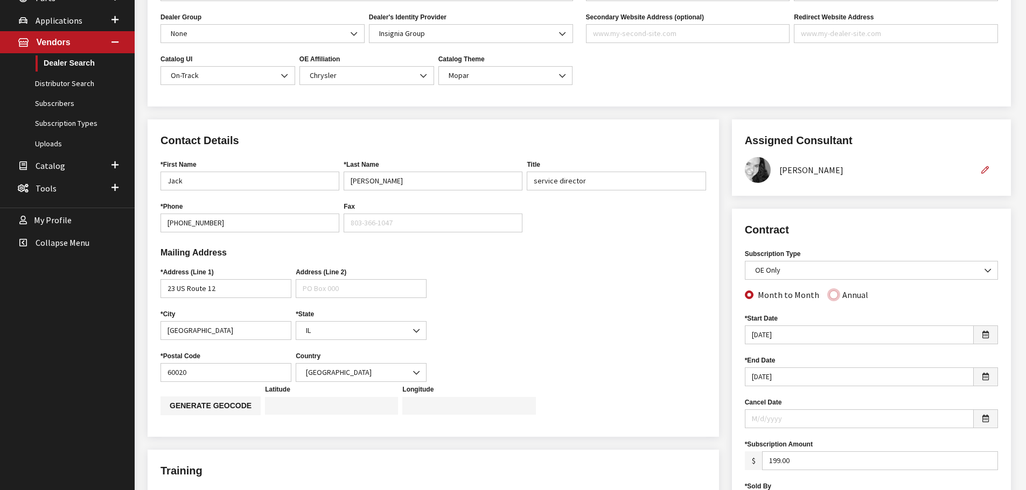
radio input "true"
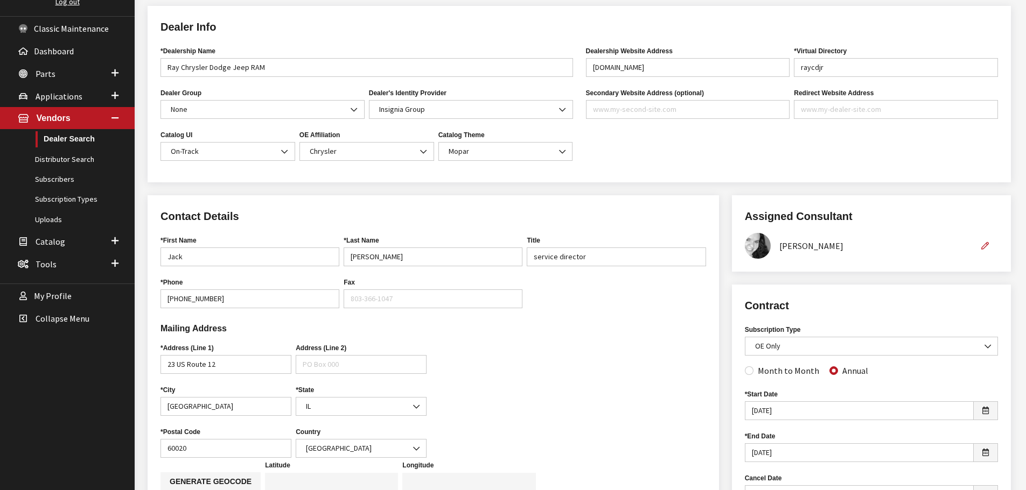
scroll to position [0, 0]
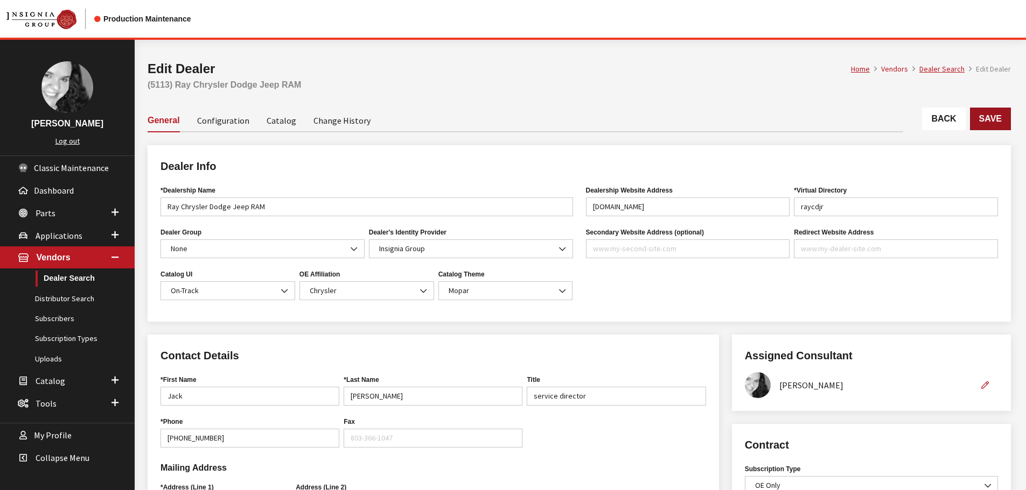
click at [996, 117] on button "Save" at bounding box center [990, 119] width 41 height 23
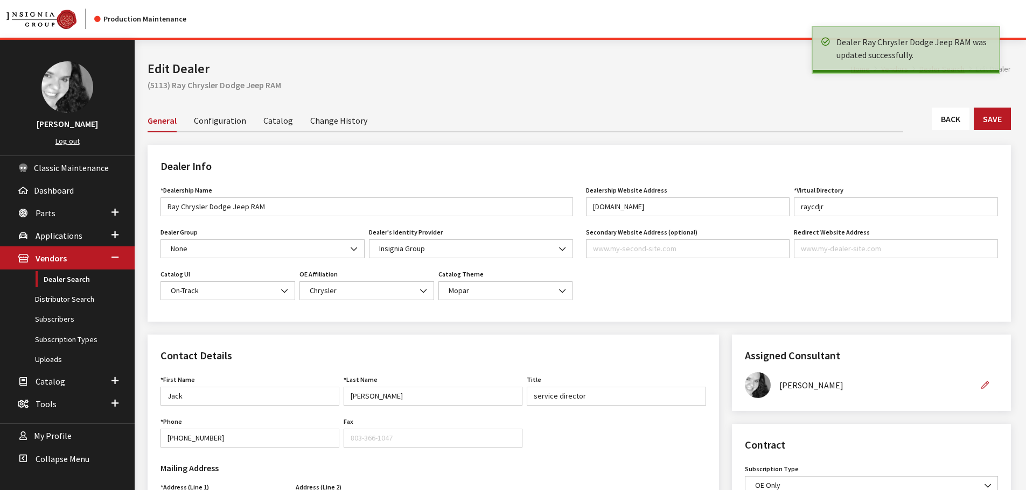
drag, startPoint x: 0, startPoint y: 0, endPoint x: 960, endPoint y: 123, distance: 968.2
click at [960, 123] on link "Back" at bounding box center [950, 119] width 38 height 23
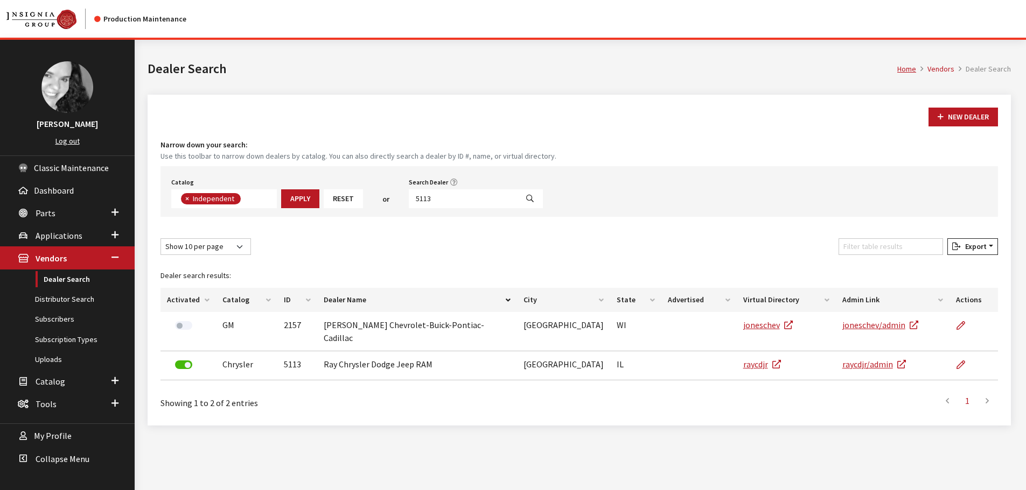
scroll to position [79, 0]
click at [437, 200] on input "5113" at bounding box center [463, 198] width 109 height 19
type input "5116"
select select
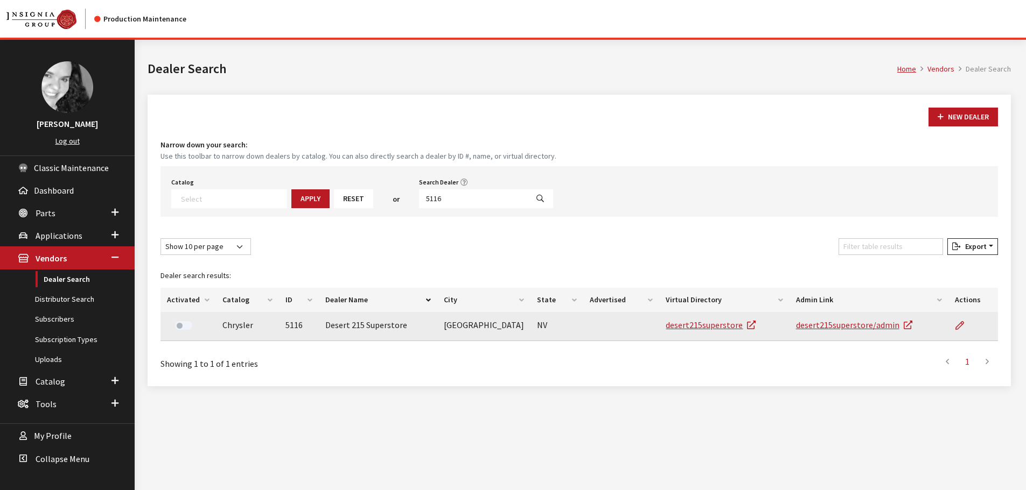
click at [951, 326] on td at bounding box center [973, 326] width 50 height 29
click at [958, 326] on icon at bounding box center [959, 326] width 9 height 9
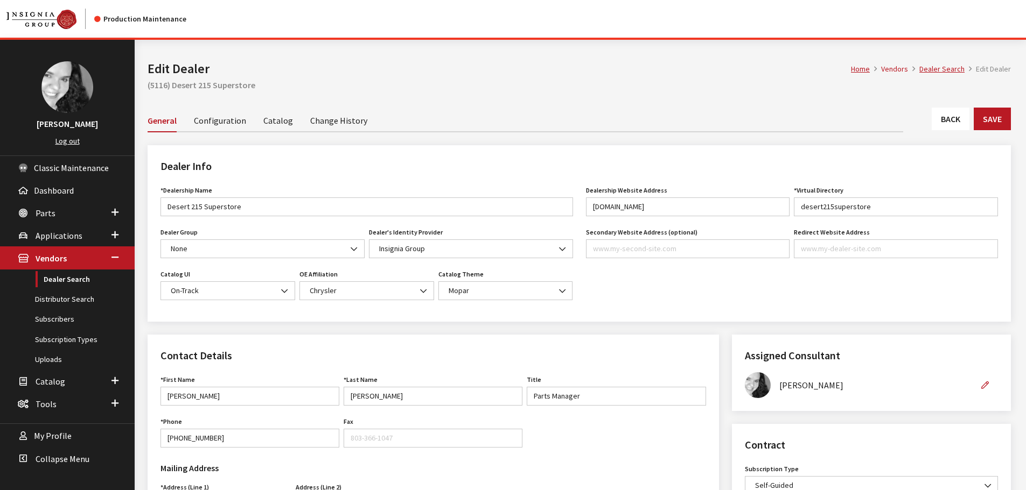
scroll to position [269, 0]
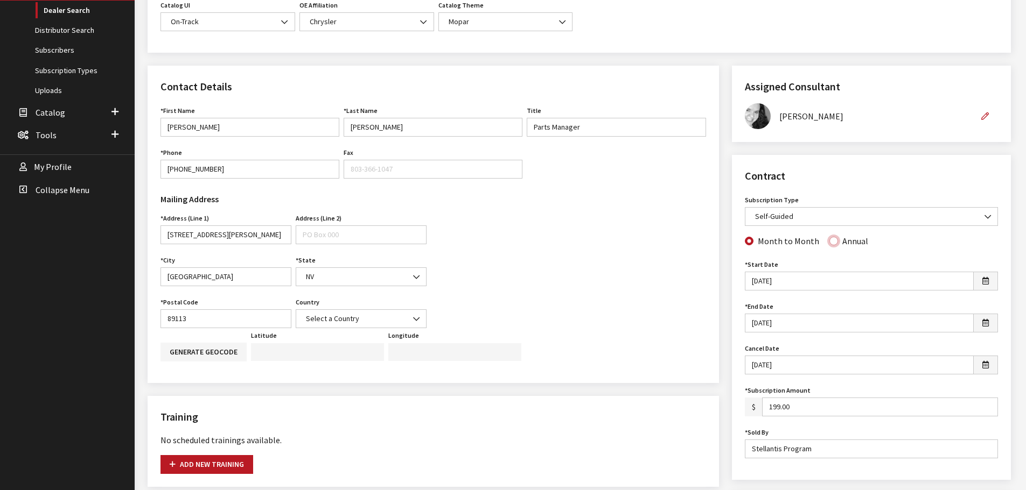
click at [829, 243] on input "Annual" at bounding box center [833, 241] width 9 height 9
radio input "true"
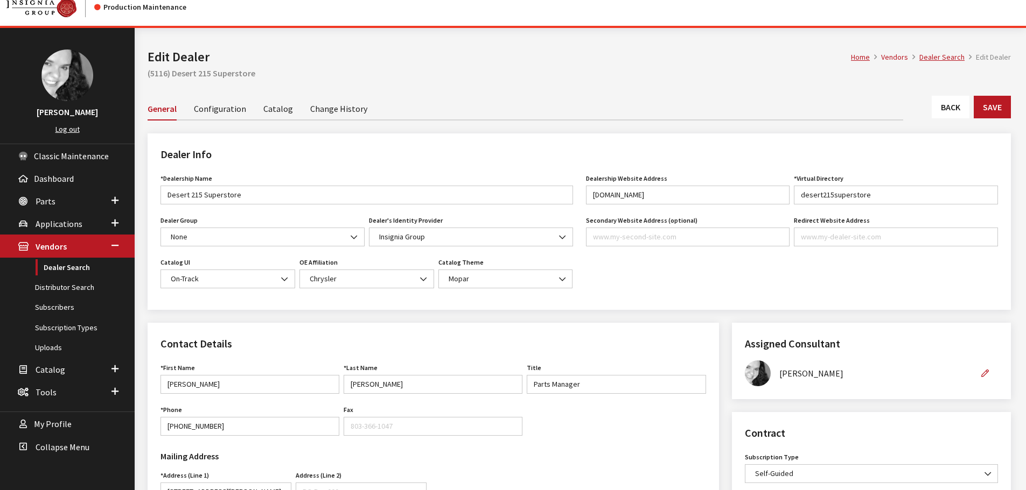
scroll to position [0, 0]
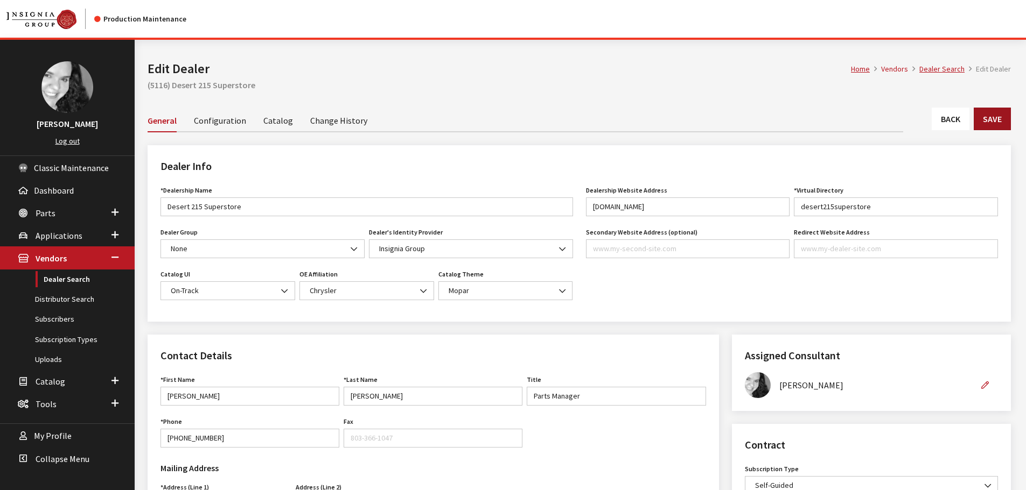
click at [979, 122] on button "Save" at bounding box center [991, 119] width 37 height 23
